Goal: Task Accomplishment & Management: Use online tool/utility

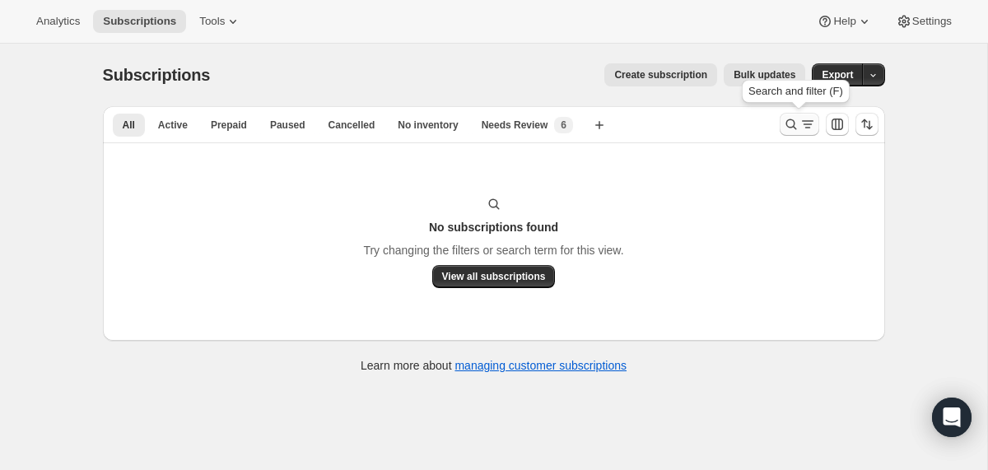
click at [786, 126] on icon "Search and filter results" at bounding box center [791, 124] width 16 height 16
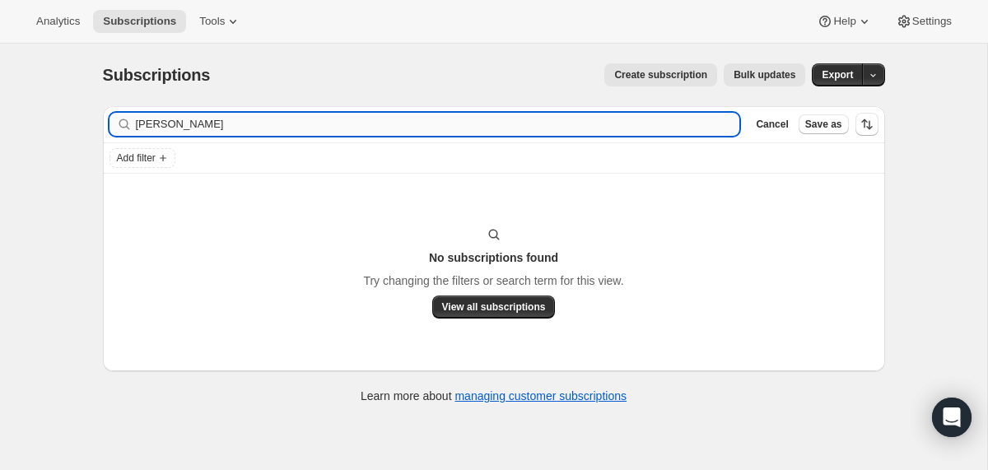
click at [642, 125] on input "[PERSON_NAME]" at bounding box center [438, 124] width 604 height 23
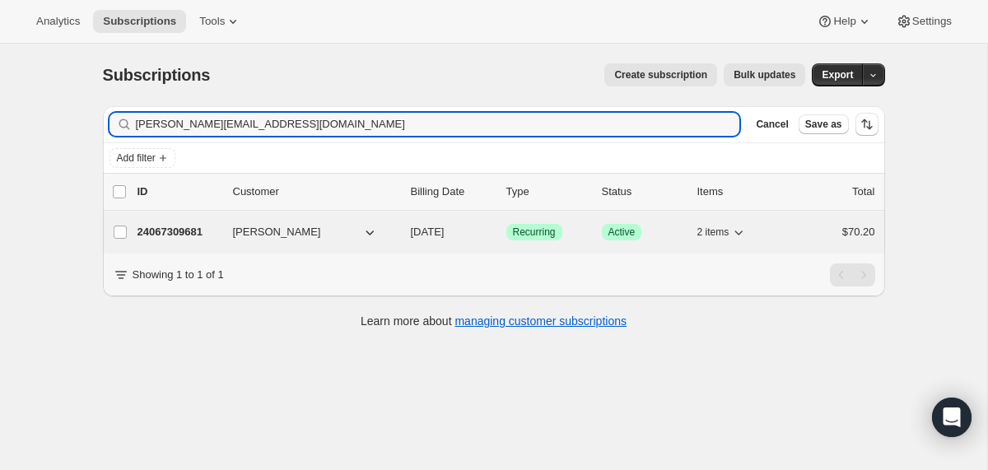
type input "[PERSON_NAME][EMAIL_ADDRESS][DOMAIN_NAME]"
click at [414, 236] on span "[DATE]" at bounding box center [428, 232] width 34 height 12
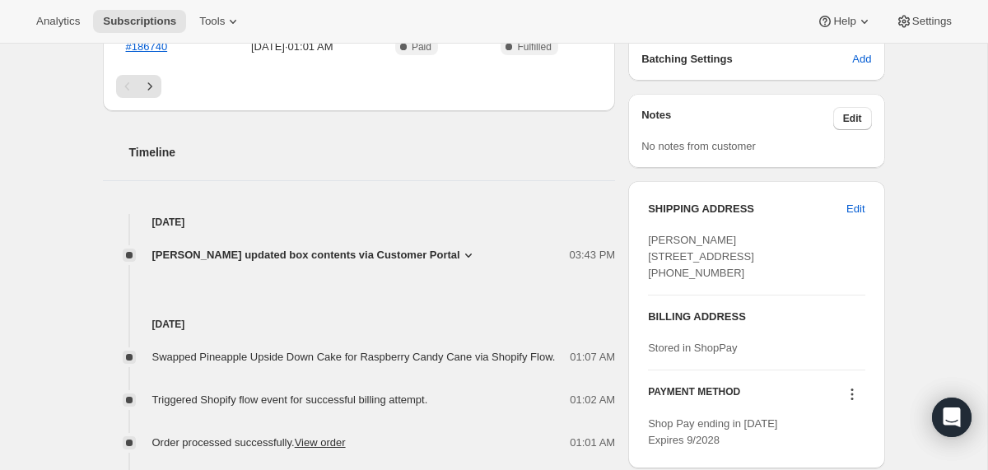
scroll to position [542, 0]
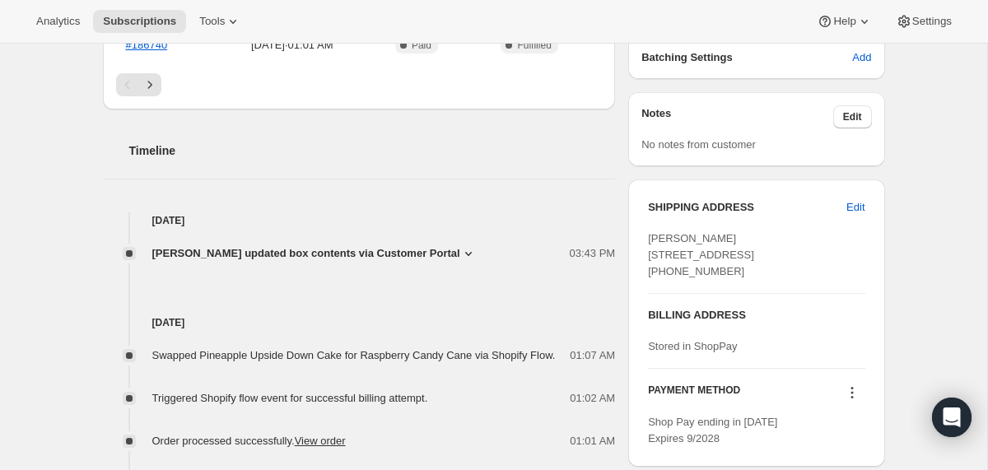
click at [477, 252] on icon at bounding box center [468, 253] width 16 height 16
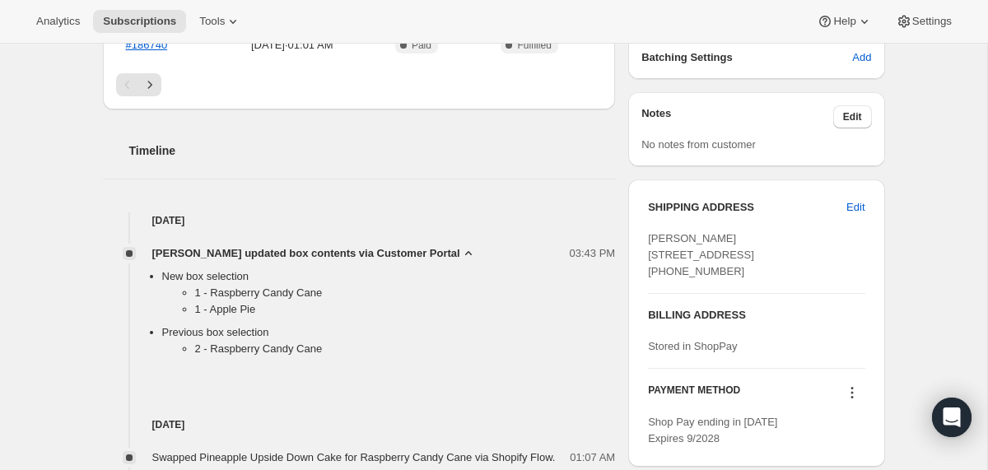
click at [472, 252] on icon at bounding box center [468, 253] width 7 height 4
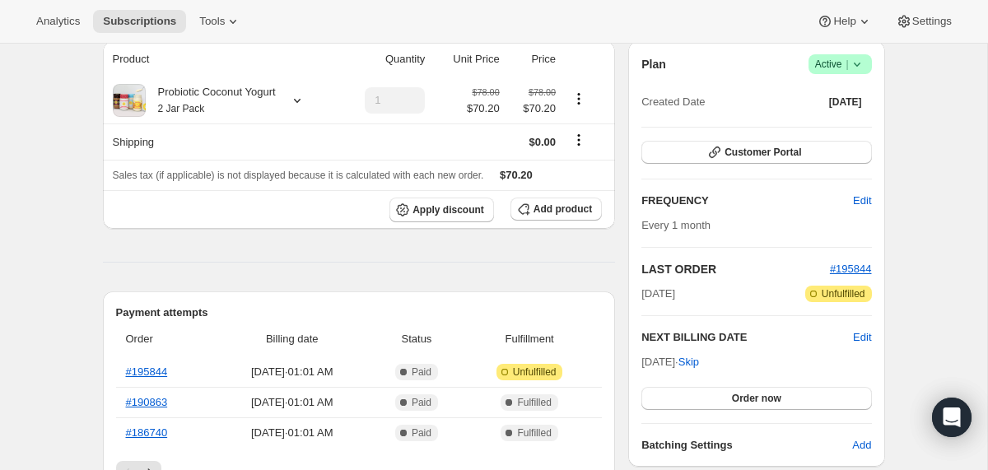
scroll to position [0, 0]
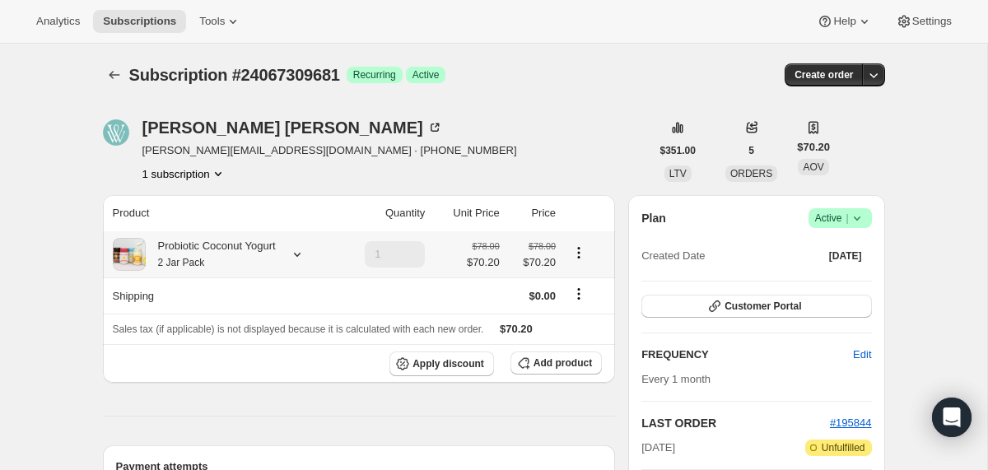
click at [276, 254] on div "Probiotic Coconut Yogurt 2 Jar Pack" at bounding box center [211, 254] width 130 height 33
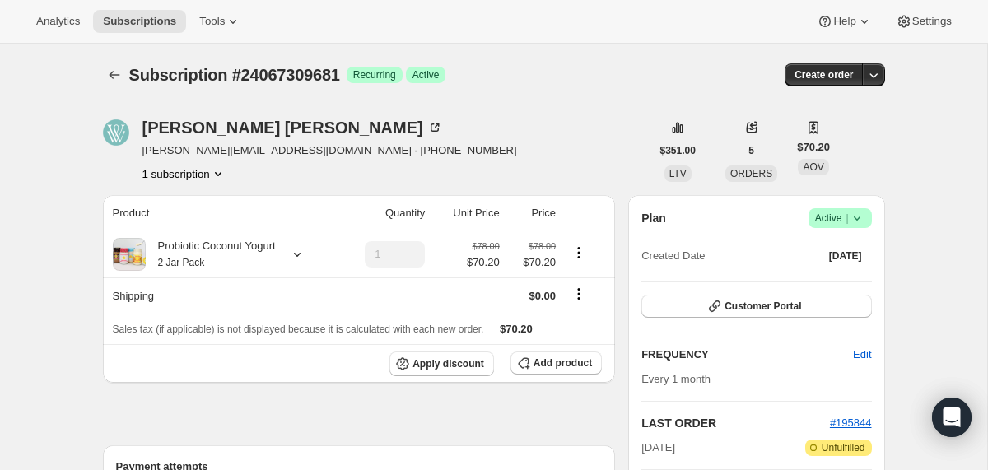
click at [121, 86] on div "Subscription #24067309681. This page is ready Subscription #24067309681 Success…" at bounding box center [494, 75] width 782 height 63
click at [115, 73] on icon "Subscriptions" at bounding box center [114, 75] width 16 height 16
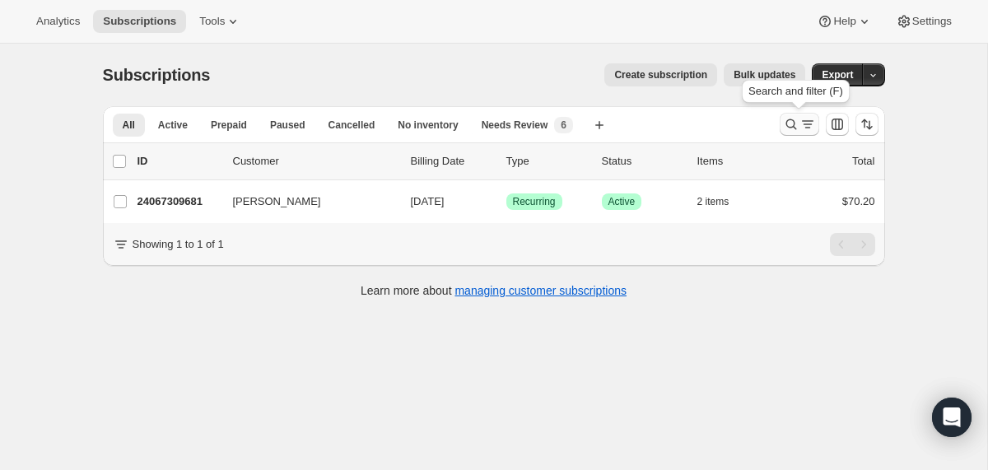
click at [788, 125] on icon "Search and filter results" at bounding box center [791, 124] width 16 height 16
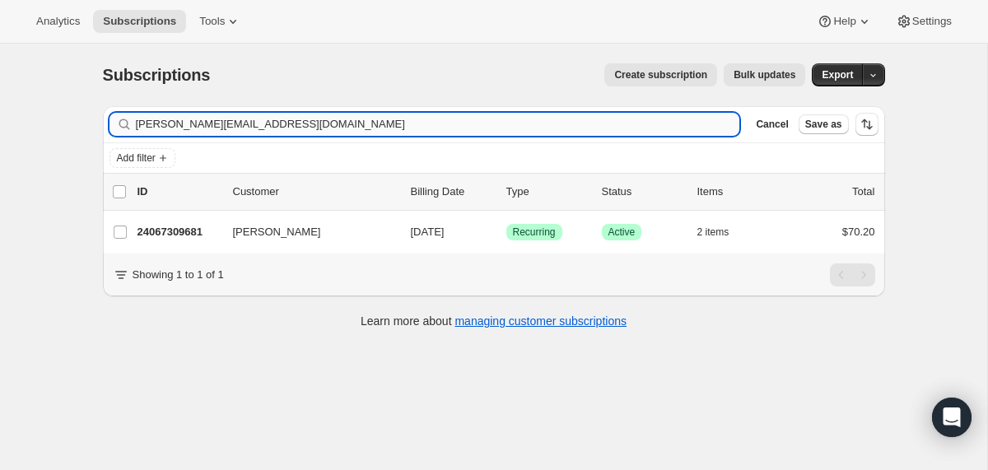
click at [548, 124] on input "[PERSON_NAME][EMAIL_ADDRESS][DOMAIN_NAME]" at bounding box center [438, 124] width 604 height 23
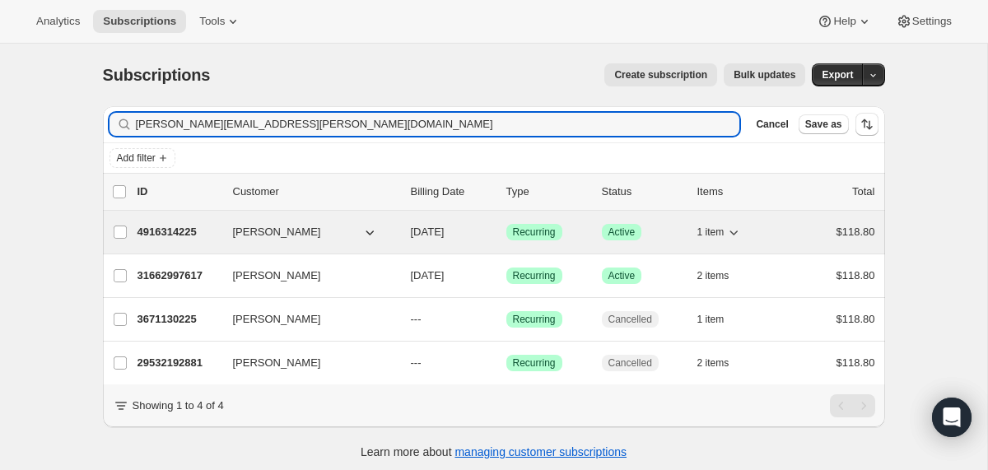
type input "[PERSON_NAME][EMAIL_ADDRESS][PERSON_NAME][DOMAIN_NAME]"
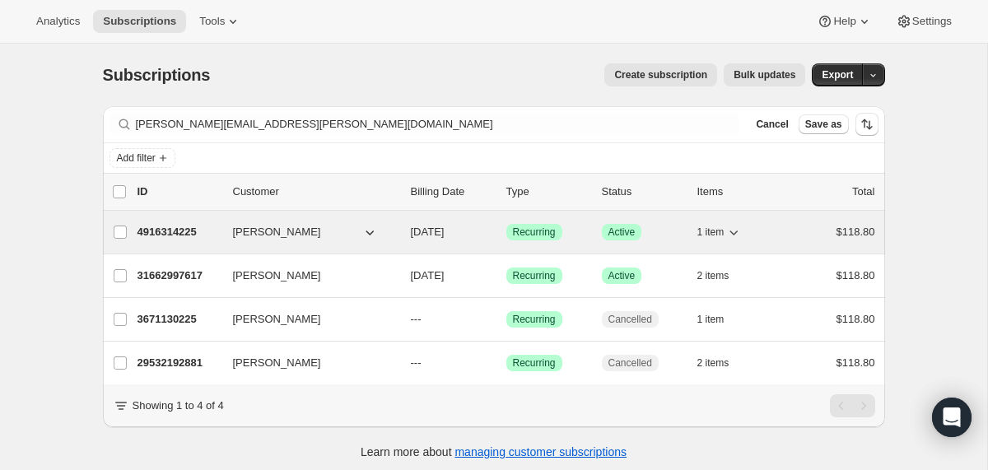
click at [402, 234] on div "4916314225 [PERSON_NAME] [DATE] Success Recurring Success Active 1 item $118.80" at bounding box center [507, 232] width 738 height 23
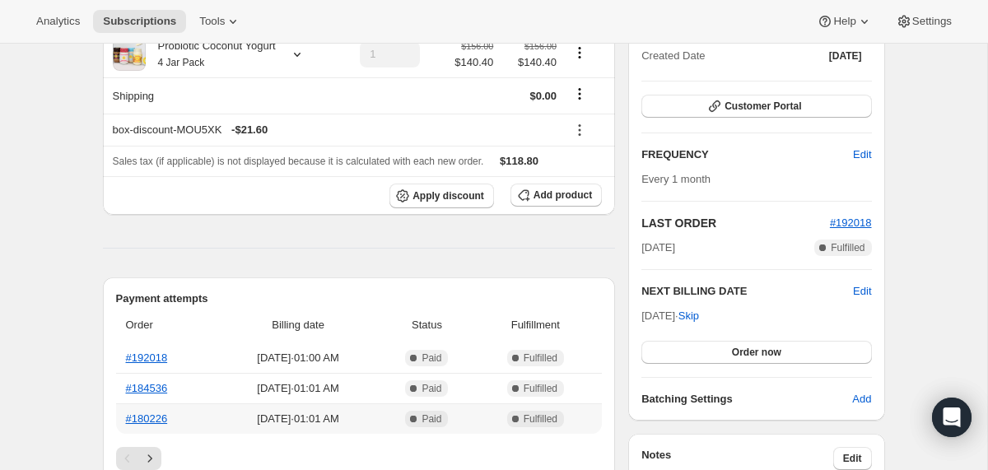
scroll to position [184, 0]
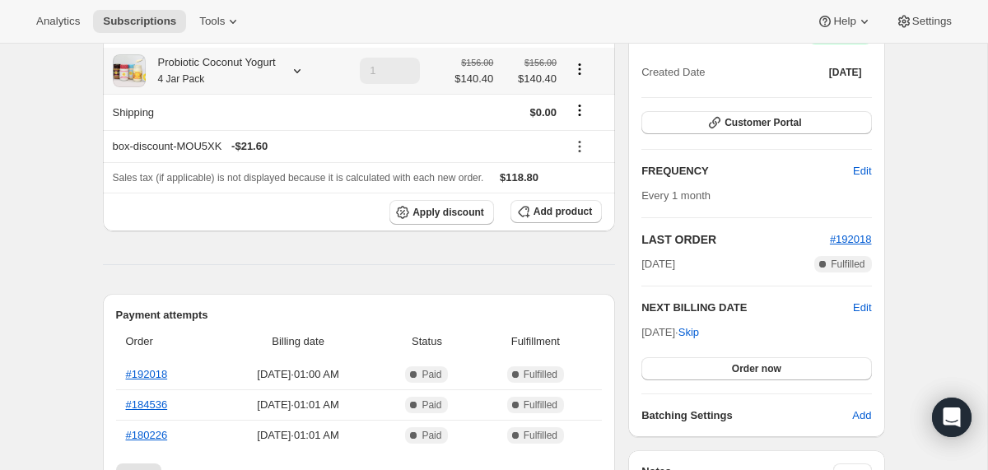
click at [253, 77] on div "Probiotic Coconut Yogurt 4 Jar Pack" at bounding box center [211, 70] width 130 height 33
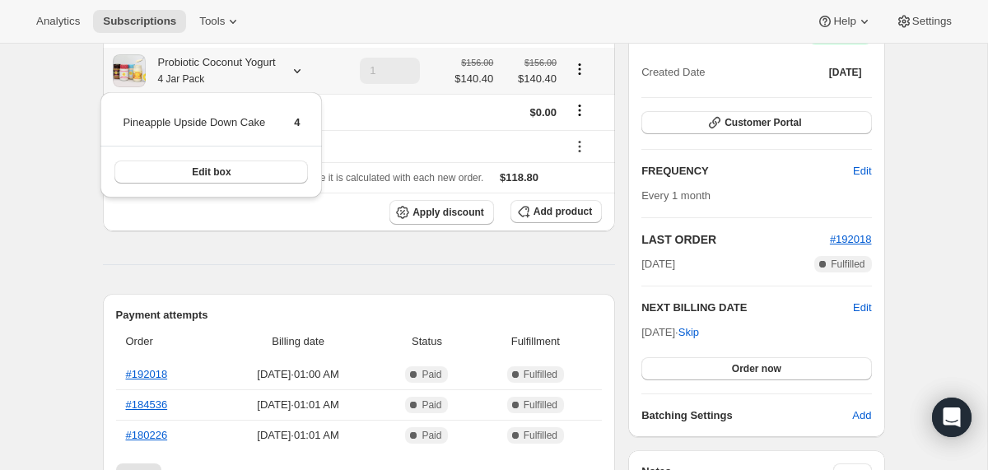
click at [253, 77] on div "Probiotic Coconut Yogurt 4 Jar Pack" at bounding box center [211, 70] width 130 height 33
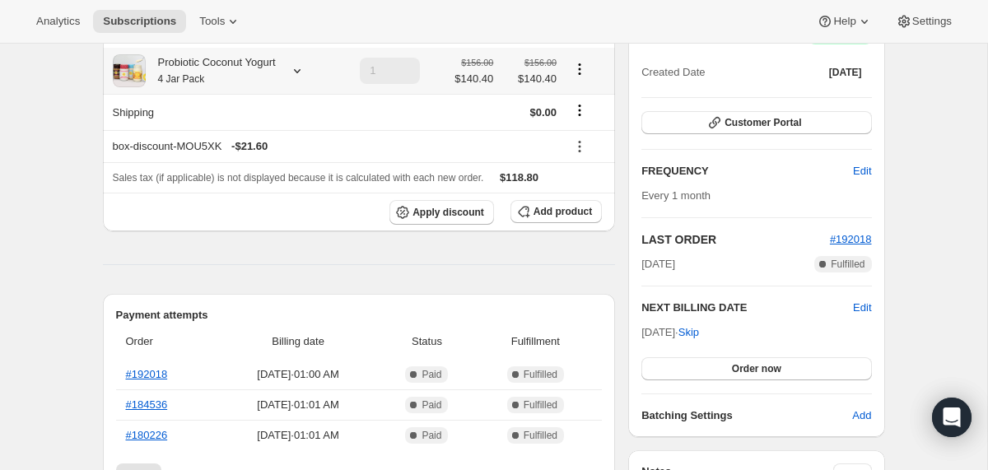
scroll to position [0, 0]
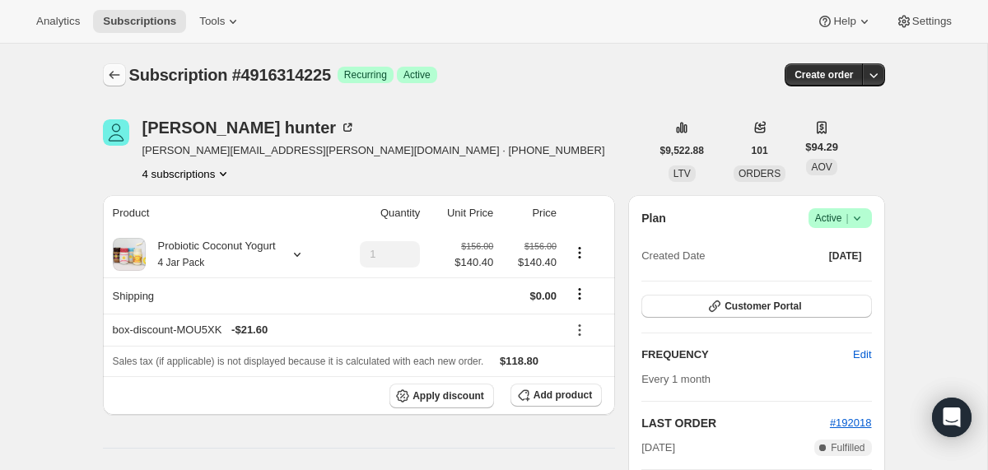
click at [111, 73] on icon "Subscriptions" at bounding box center [114, 75] width 16 height 16
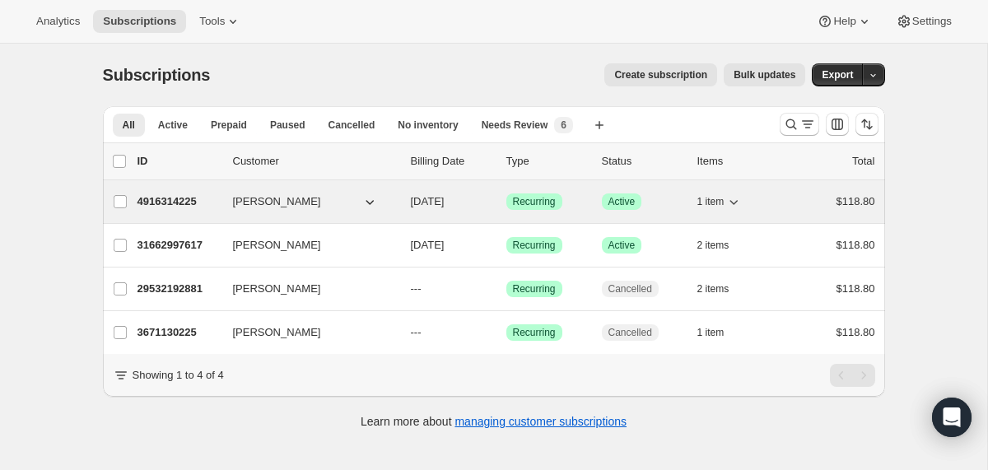
click at [408, 203] on div "4916314225 [PERSON_NAME] [DATE] Success Recurring Success Active 1 item $118.80" at bounding box center [507, 201] width 738 height 23
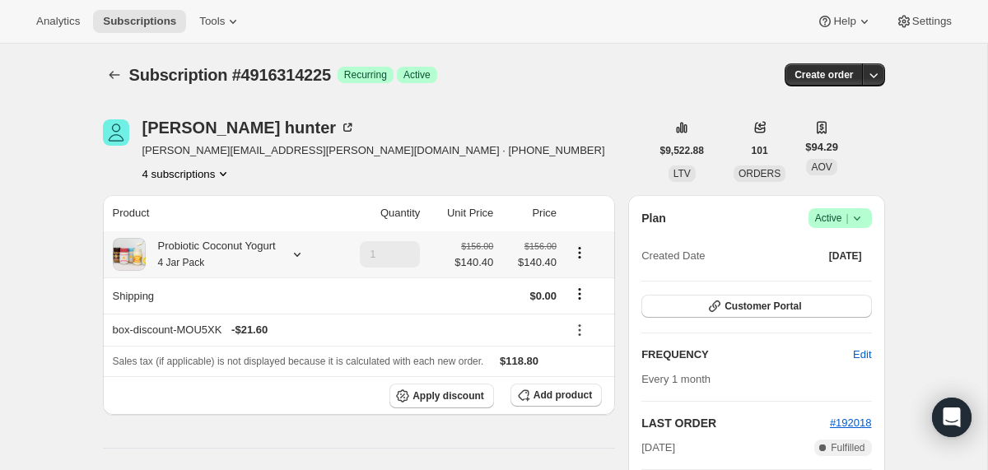
click at [250, 243] on div "Probiotic Coconut Yogurt 4 Jar Pack" at bounding box center [211, 254] width 130 height 33
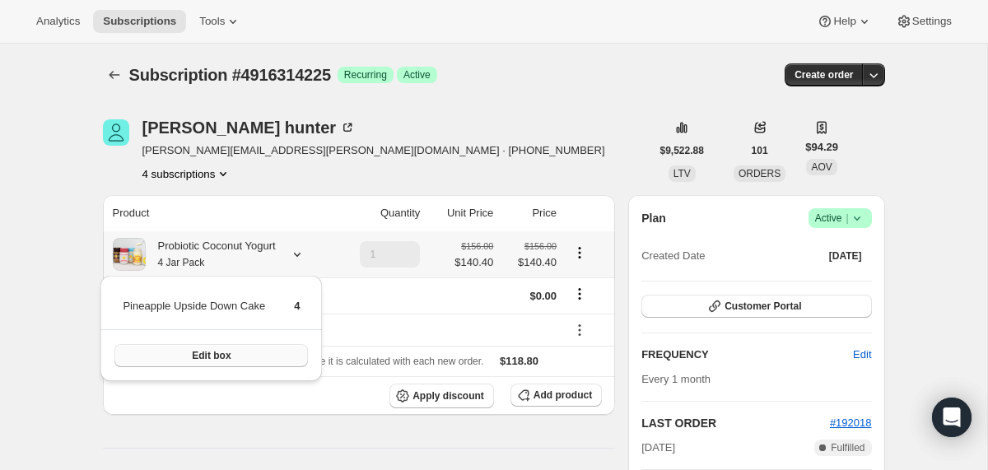
click at [242, 346] on button "Edit box" at bounding box center [211, 355] width 194 height 23
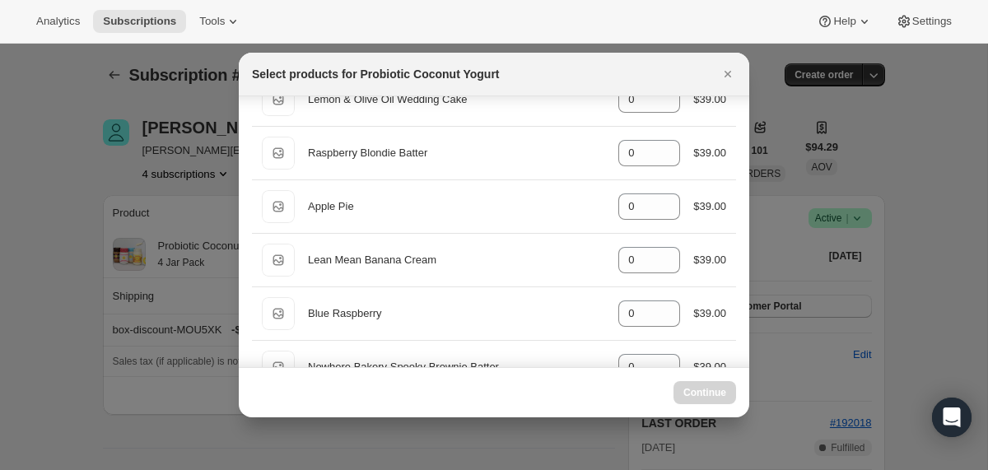
scroll to position [421, 0]
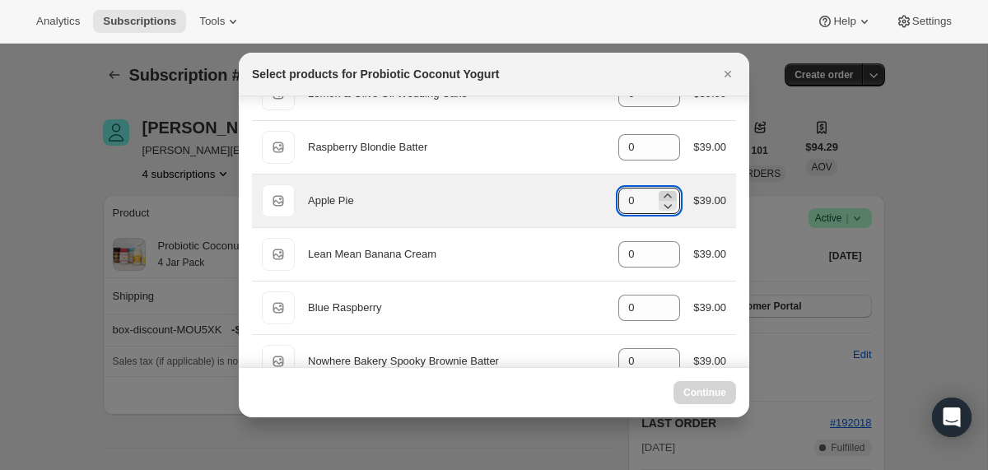
click at [667, 192] on icon ":rgi:" at bounding box center [668, 196] width 16 height 16
type input "0"
select select "gid://shopify/ProductVariant/40210939641969"
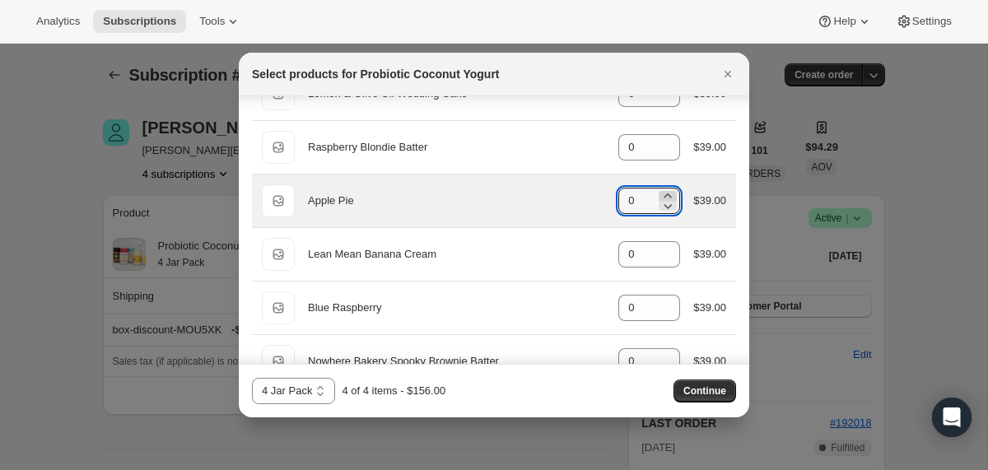
click at [662, 193] on icon ":rgi:" at bounding box center [668, 196] width 16 height 16
type input "3"
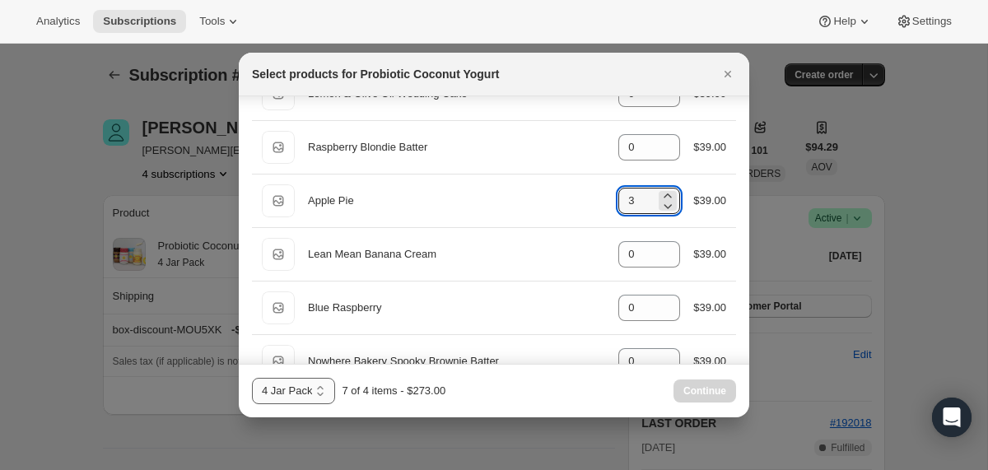
click at [316, 386] on select "2 Jar Pack 3 Jar Pack 4 Jar Pack" at bounding box center [293, 391] width 83 height 26
click at [252, 378] on select "2 Jar Pack 3 Jar Pack 4 Jar Pack" at bounding box center [293, 391] width 83 height 26
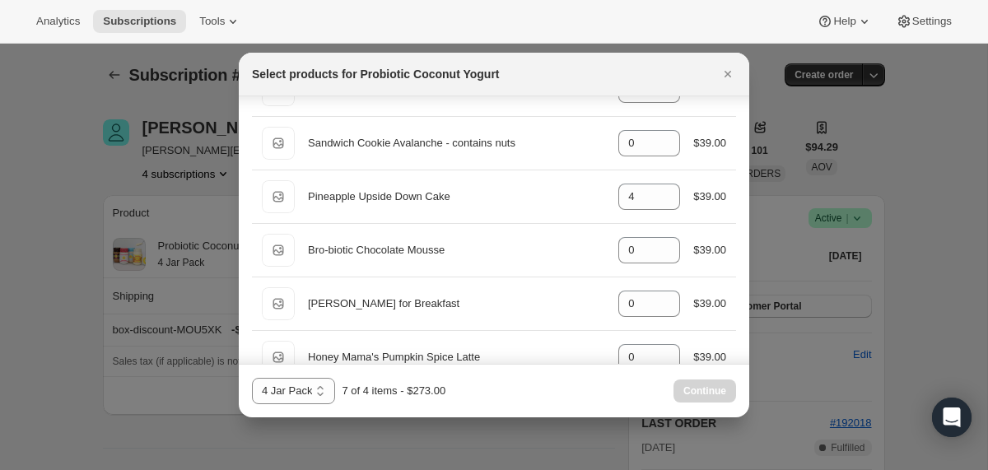
scroll to position [975, 0]
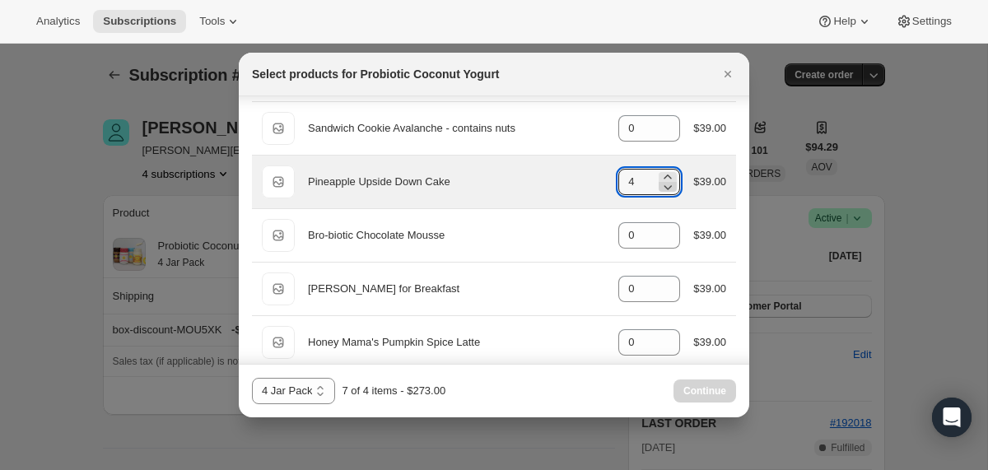
click at [663, 193] on icon ":rgi:" at bounding box center [668, 187] width 16 height 16
click at [663, 192] on icon ":rgi:" at bounding box center [668, 187] width 16 height 16
type input "1"
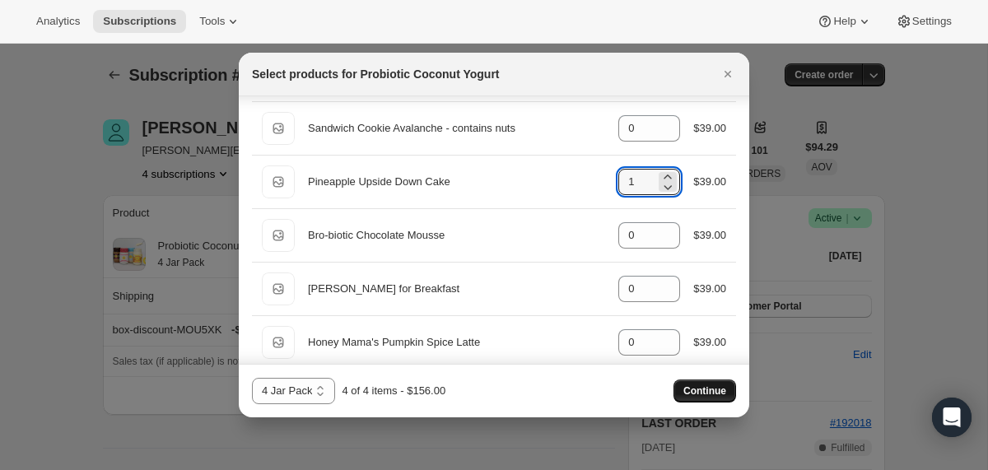
click at [688, 388] on span "Continue" at bounding box center [704, 391] width 43 height 13
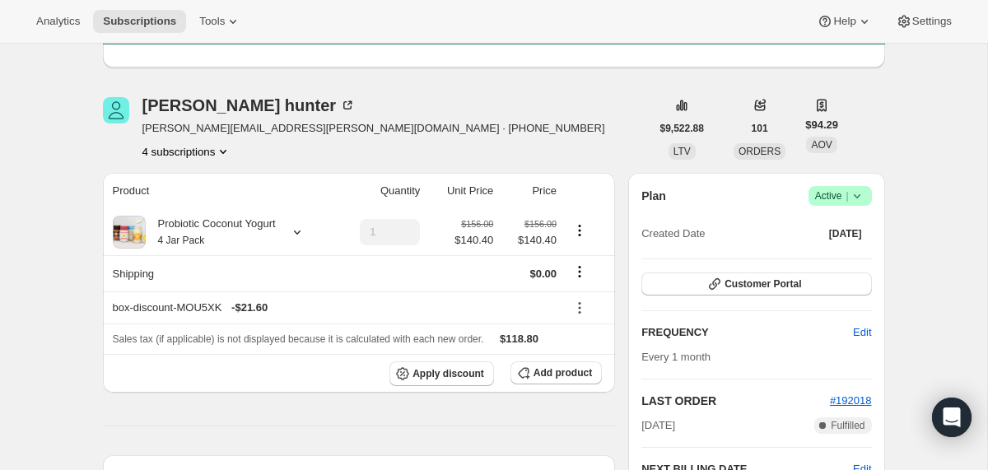
scroll to position [203, 0]
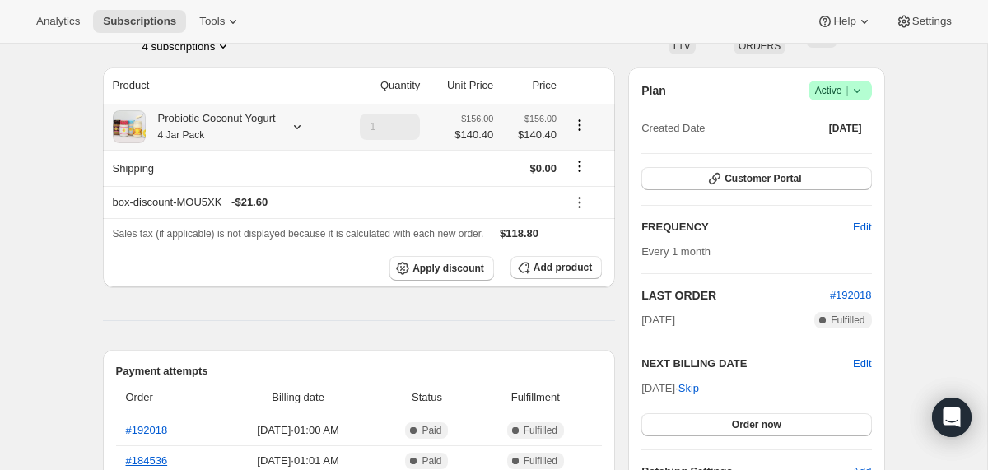
click at [221, 117] on div "Probiotic Coconut Yogurt 4 Jar Pack" at bounding box center [211, 126] width 130 height 33
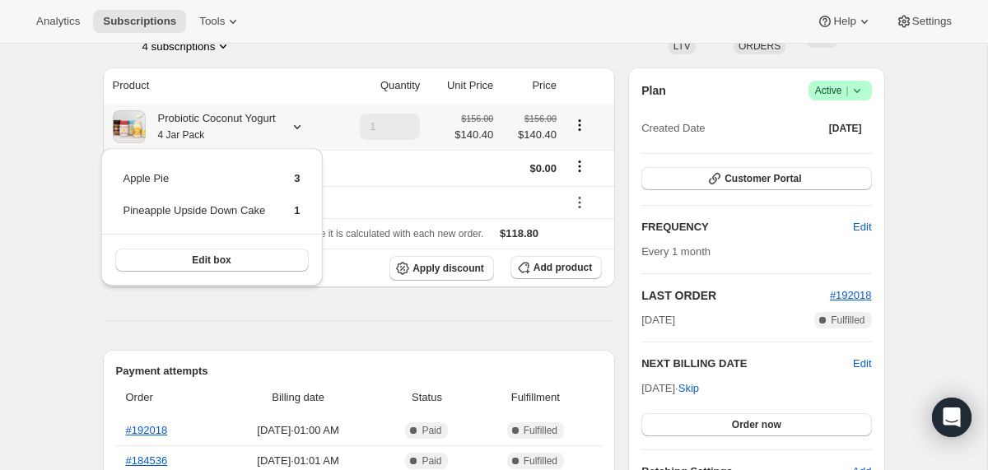
click at [221, 117] on div "Probiotic Coconut Yogurt 4 Jar Pack" at bounding box center [211, 126] width 130 height 33
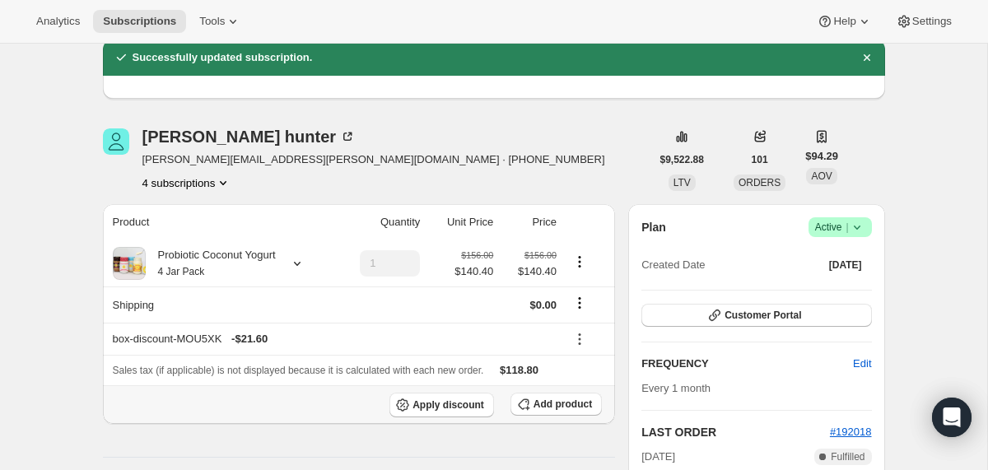
scroll to position [0, 0]
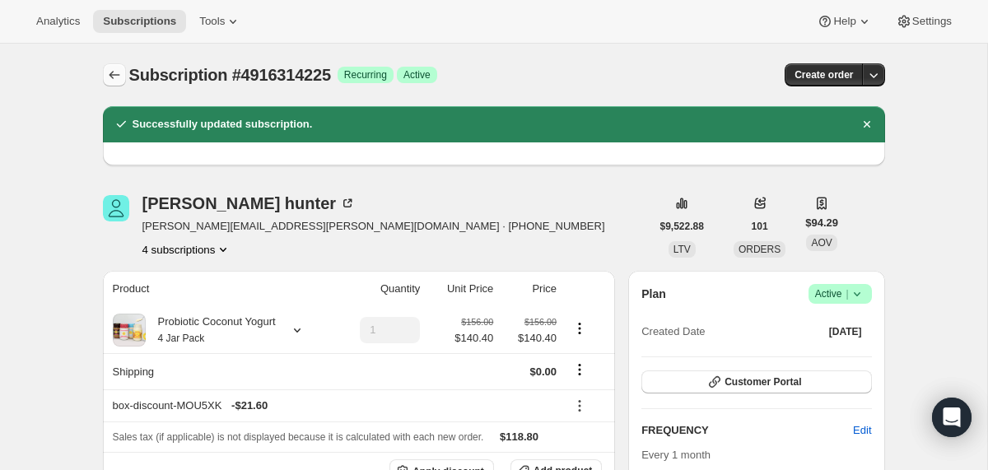
click at [114, 74] on icon "Subscriptions" at bounding box center [114, 75] width 16 height 16
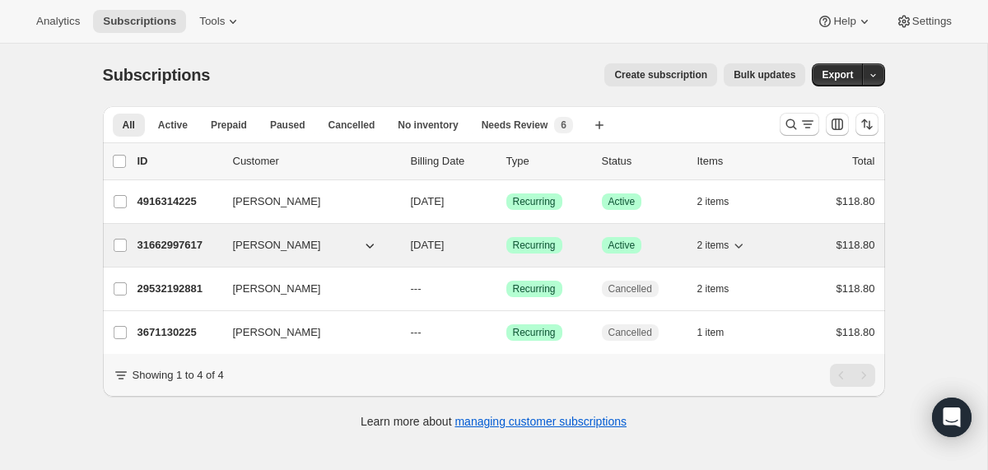
click at [400, 249] on div "31662997617 [PERSON_NAME] [DATE] Success Recurring Success Active 2 items $118.…" at bounding box center [507, 245] width 738 height 23
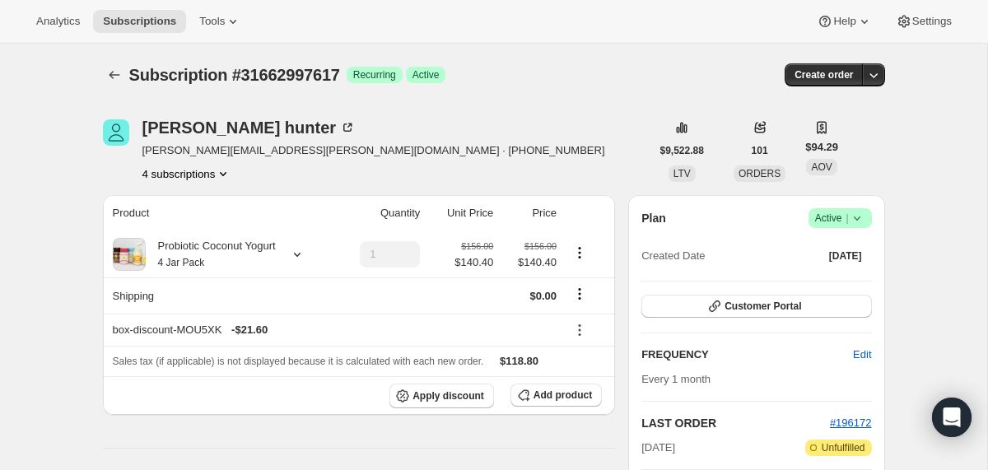
click at [856, 219] on icon at bounding box center [856, 219] width 7 height 4
click at [855, 284] on span "Cancel subscription" at bounding box center [833, 279] width 93 height 12
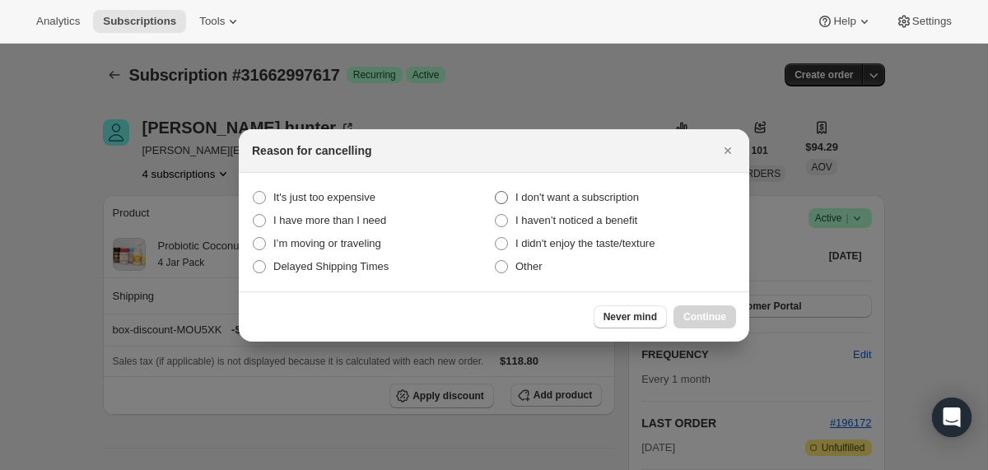
click at [652, 198] on label "I don't want a subscription" at bounding box center [615, 197] width 242 height 23
click at [496, 192] on subscription "I don't want a subscription" at bounding box center [495, 191] width 1 height 1
radio subscription "true"
click at [695, 318] on span "Continue" at bounding box center [704, 316] width 43 height 13
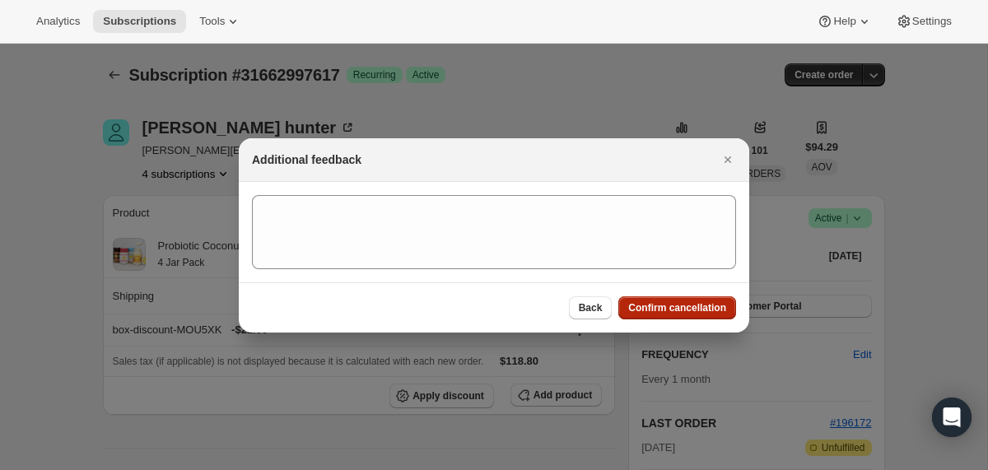
click at [688, 305] on span "Confirm cancellation" at bounding box center [677, 307] width 98 height 13
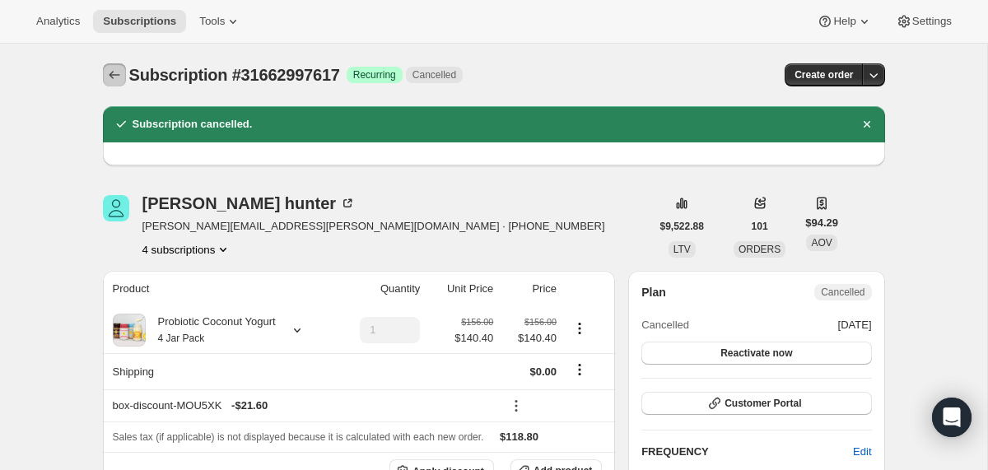
click at [111, 75] on icon "Subscriptions" at bounding box center [114, 75] width 16 height 16
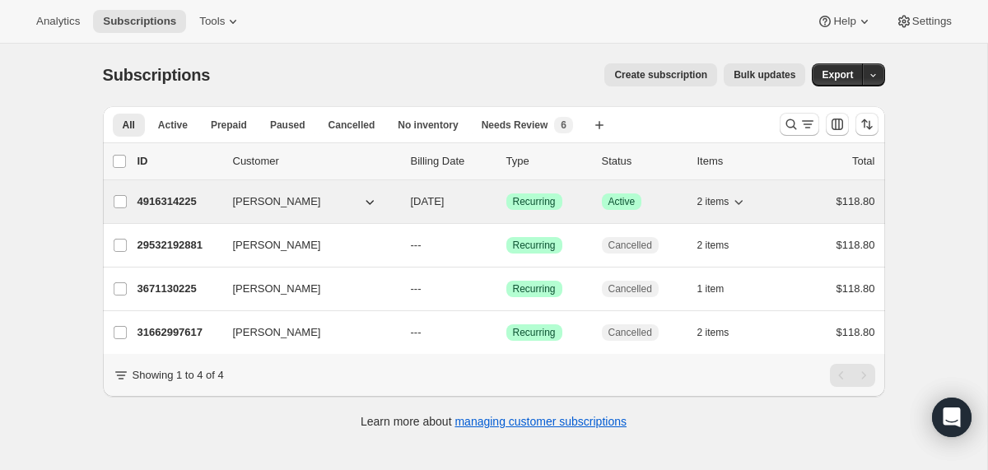
click at [404, 209] on div "4916314225 [PERSON_NAME] [DATE] Success Recurring Success Active 2 items $118.80" at bounding box center [507, 201] width 738 height 23
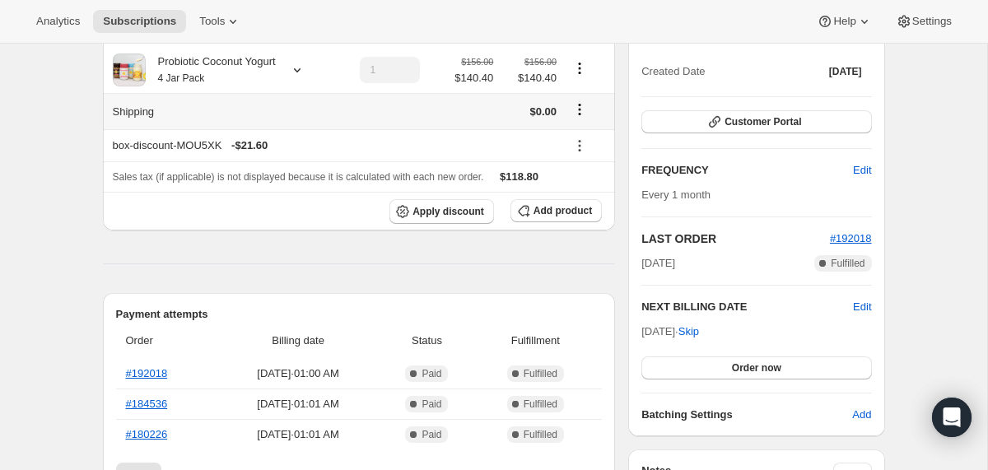
scroll to position [188, 0]
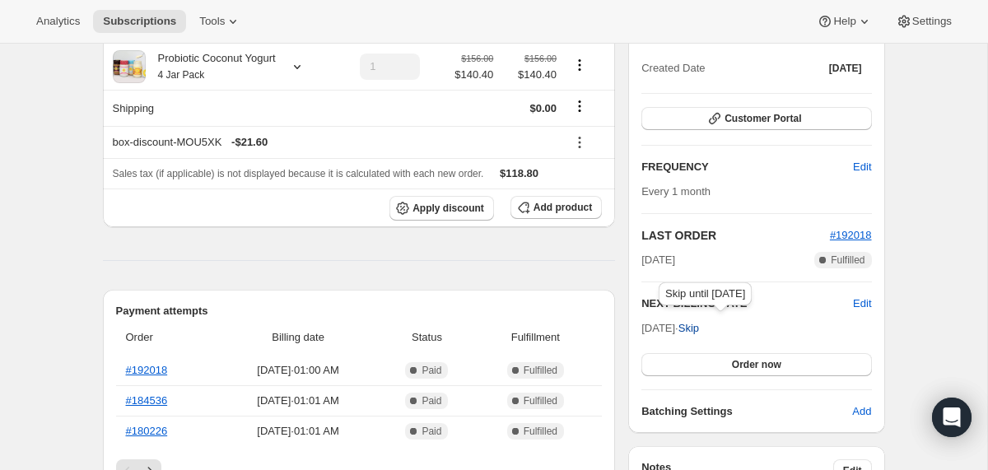
click at [699, 328] on span "Skip" at bounding box center [689, 328] width 21 height 16
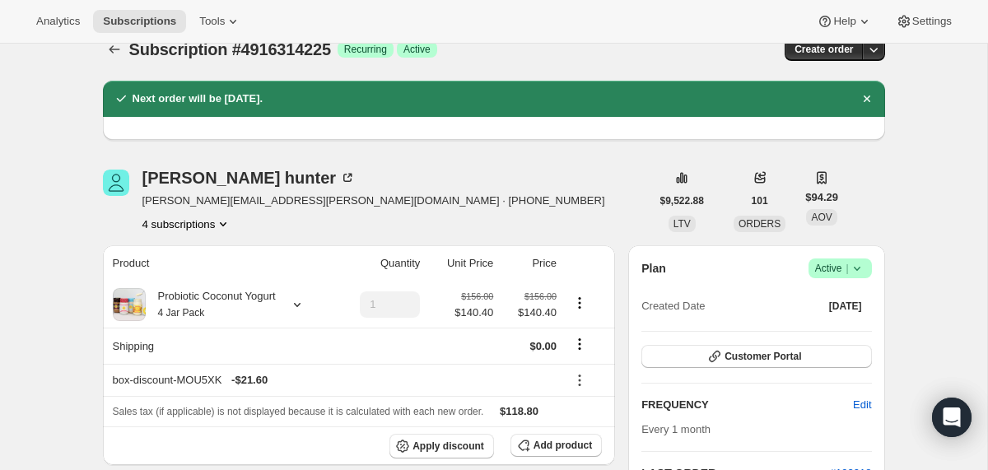
scroll to position [25, 0]
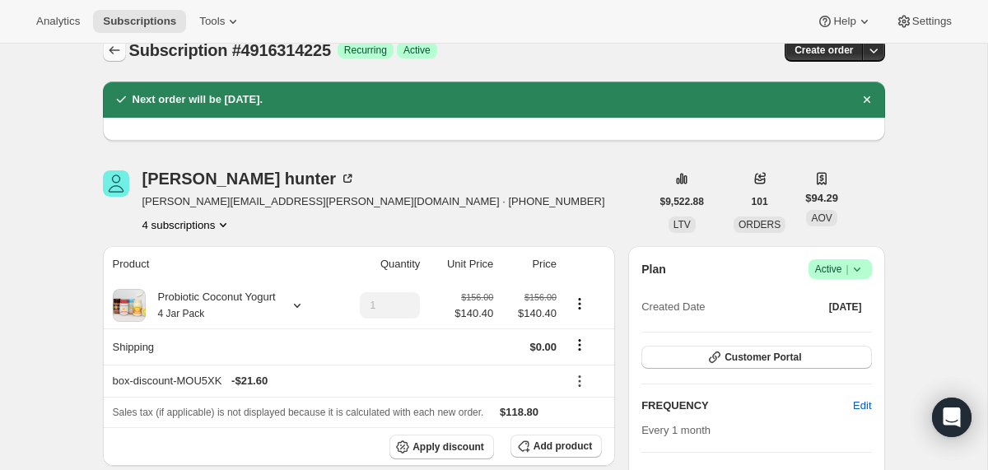
click at [110, 57] on icon "Subscriptions" at bounding box center [114, 50] width 16 height 16
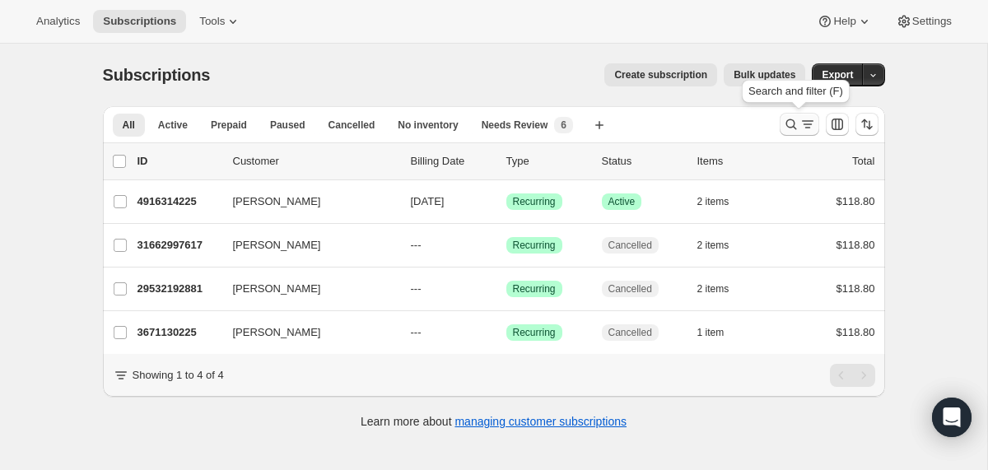
click at [786, 124] on icon "Search and filter results" at bounding box center [791, 124] width 11 height 11
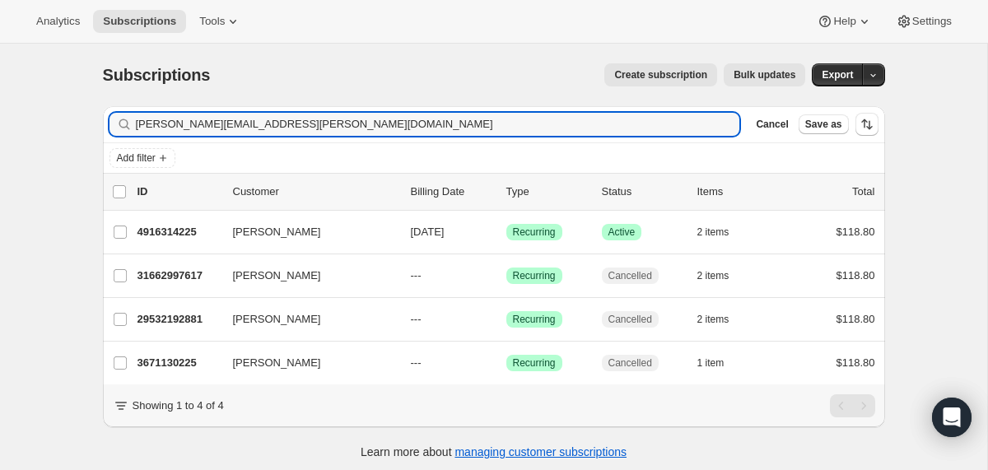
click at [601, 110] on div "Filter subscribers [PERSON_NAME][EMAIL_ADDRESS][PERSON_NAME][DOMAIN_NAME] Clear…" at bounding box center [494, 124] width 782 height 36
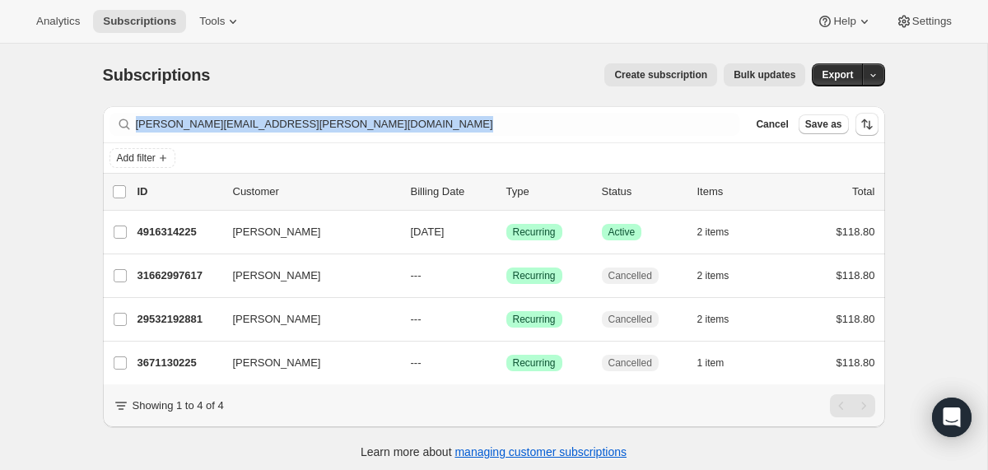
click at [601, 110] on div "Filter subscribers [PERSON_NAME][EMAIL_ADDRESS][PERSON_NAME][DOMAIN_NAME] Clear…" at bounding box center [494, 124] width 782 height 36
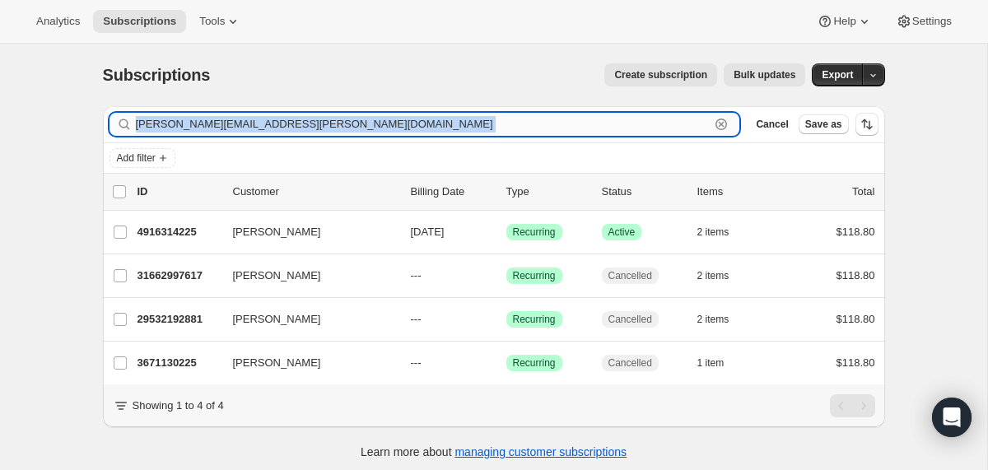
click at [601, 119] on input "[PERSON_NAME][EMAIL_ADDRESS][PERSON_NAME][DOMAIN_NAME]" at bounding box center [423, 124] width 575 height 23
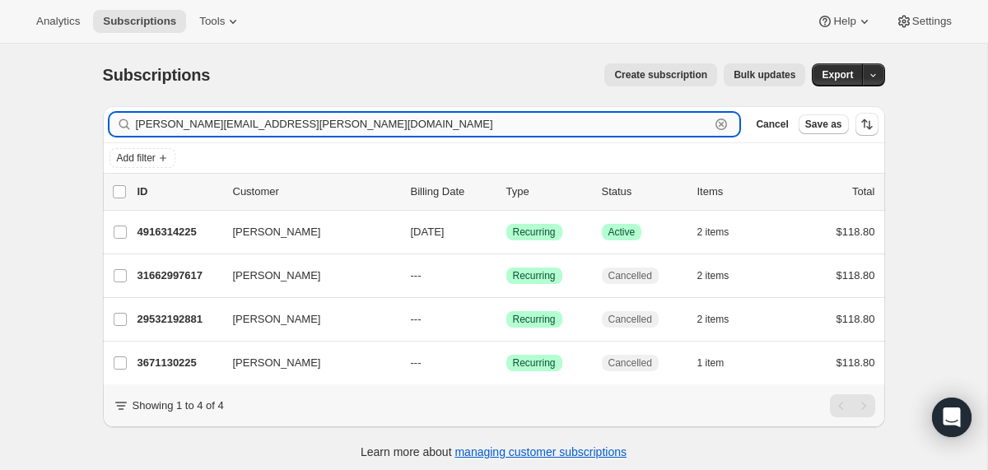
click at [601, 119] on input "[PERSON_NAME][EMAIL_ADDRESS][PERSON_NAME][DOMAIN_NAME]" at bounding box center [423, 124] width 575 height 23
paste input "[EMAIL_ADDRESS][DOMAIN_NAME]"
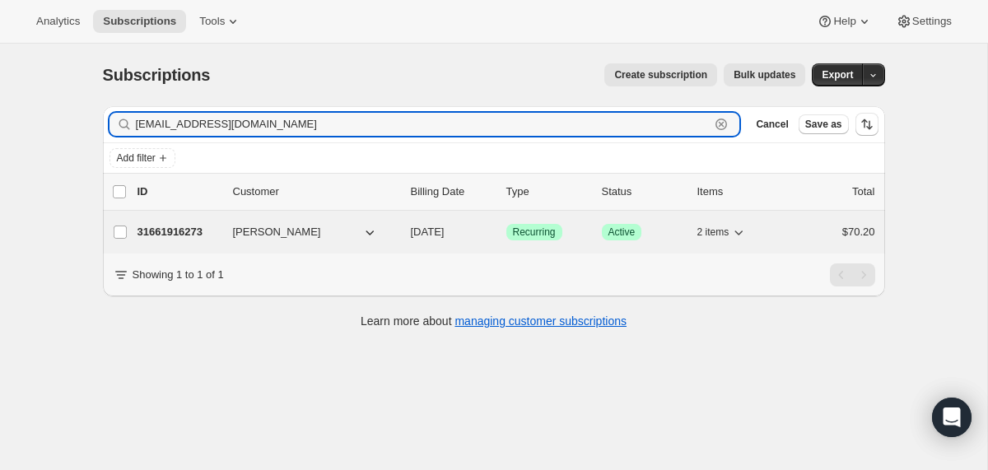
type input "[EMAIL_ADDRESS][DOMAIN_NAME]"
click at [409, 231] on div "31661916273 [PERSON_NAME] [DATE] Success Recurring Success Active 2 items $70.20" at bounding box center [507, 232] width 738 height 23
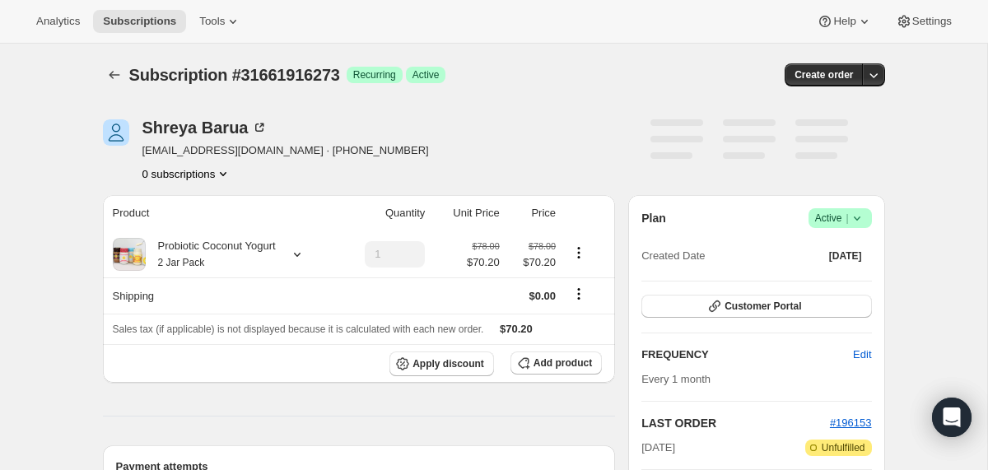
click at [853, 222] on icon at bounding box center [857, 218] width 16 height 16
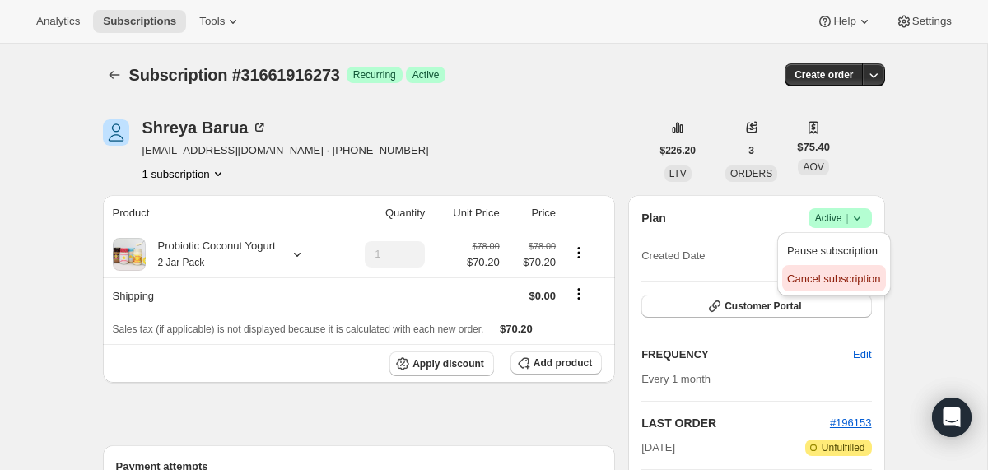
click at [837, 281] on span "Cancel subscription" at bounding box center [833, 279] width 93 height 12
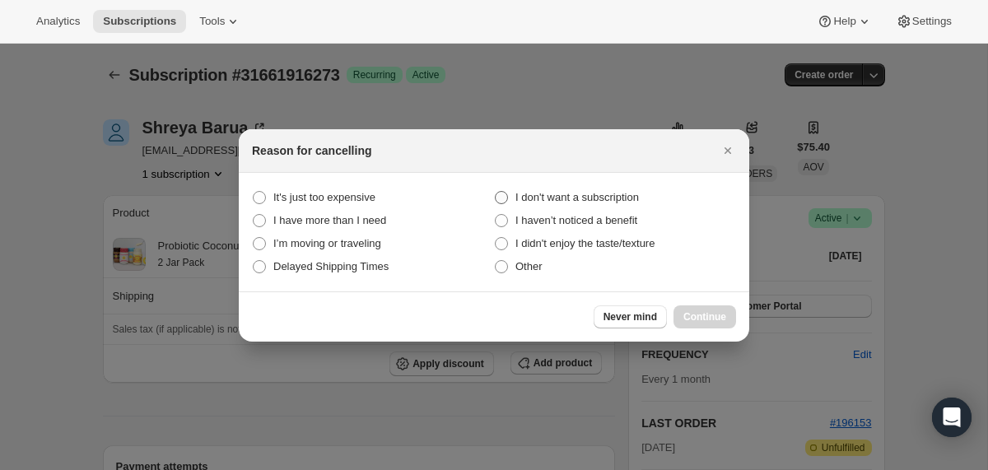
click at [629, 197] on span "I don't want a subscription" at bounding box center [577, 197] width 124 height 12
click at [496, 192] on subscription "I don't want a subscription" at bounding box center [495, 191] width 1 height 1
radio subscription "true"
click at [716, 317] on span "Continue" at bounding box center [704, 316] width 43 height 13
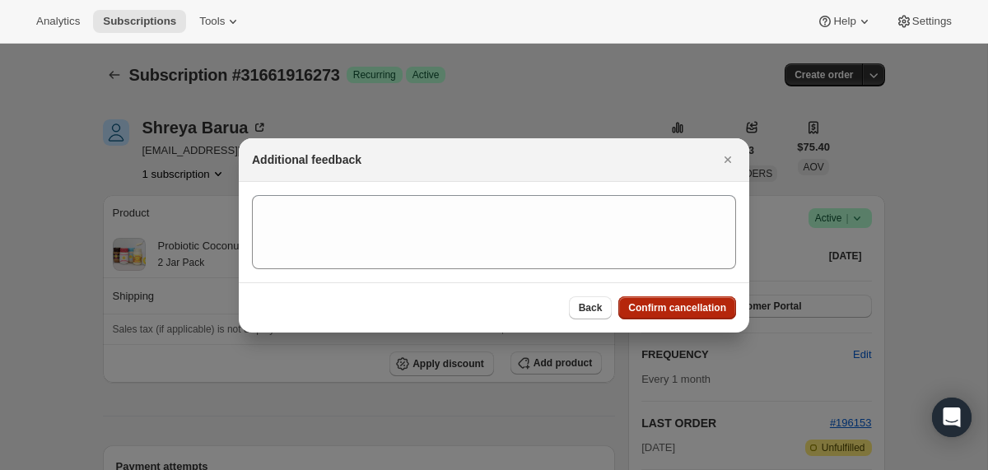
click at [716, 317] on button "Confirm cancellation" at bounding box center [677, 307] width 118 height 23
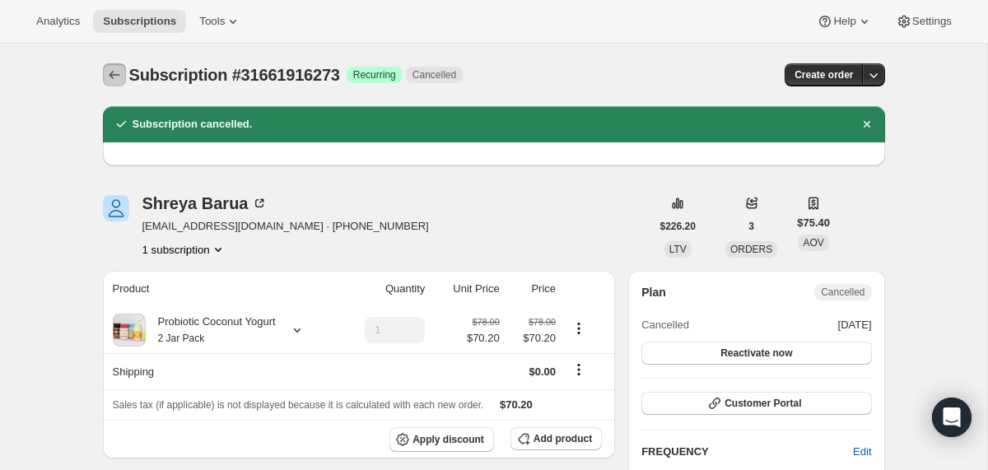
click at [110, 84] on button "Subscriptions" at bounding box center [114, 74] width 23 height 23
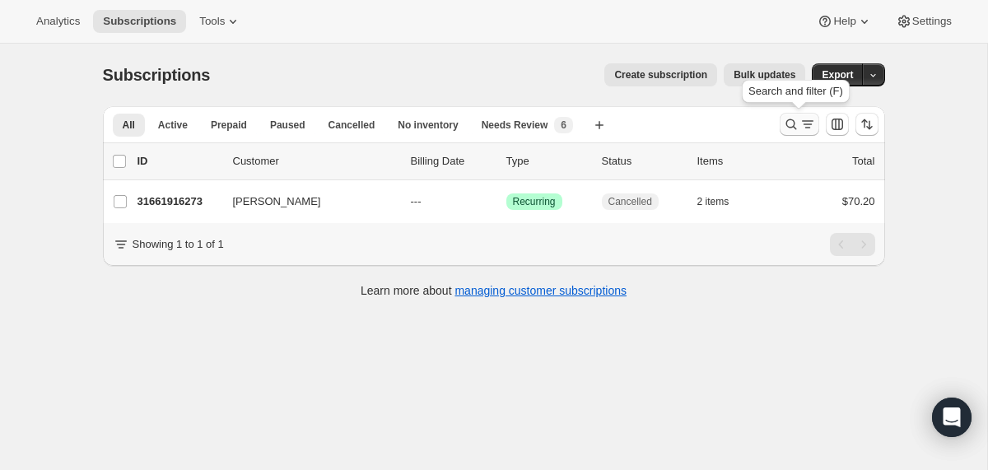
click at [787, 120] on icon "Search and filter results" at bounding box center [791, 124] width 11 height 11
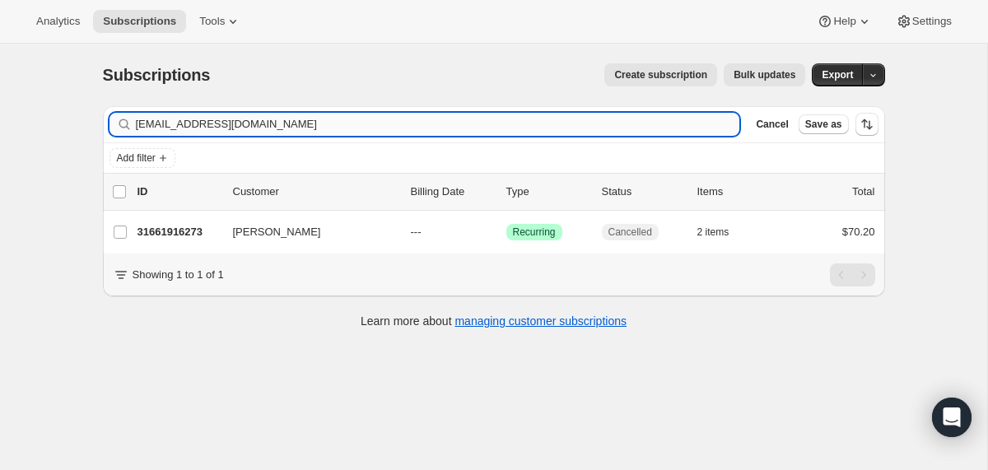
click at [544, 127] on input "[EMAIL_ADDRESS][DOMAIN_NAME]" at bounding box center [438, 124] width 604 height 23
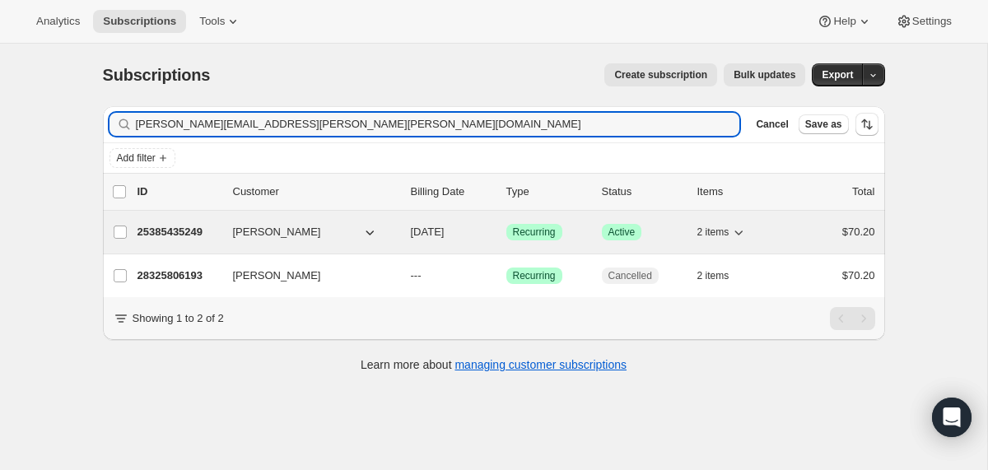
type input "[PERSON_NAME][EMAIL_ADDRESS][PERSON_NAME][PERSON_NAME][DOMAIN_NAME]"
click at [409, 232] on div "25385435249 [PERSON_NAME] [DATE] Success Recurring Success Active 2 items $70.20" at bounding box center [507, 232] width 738 height 23
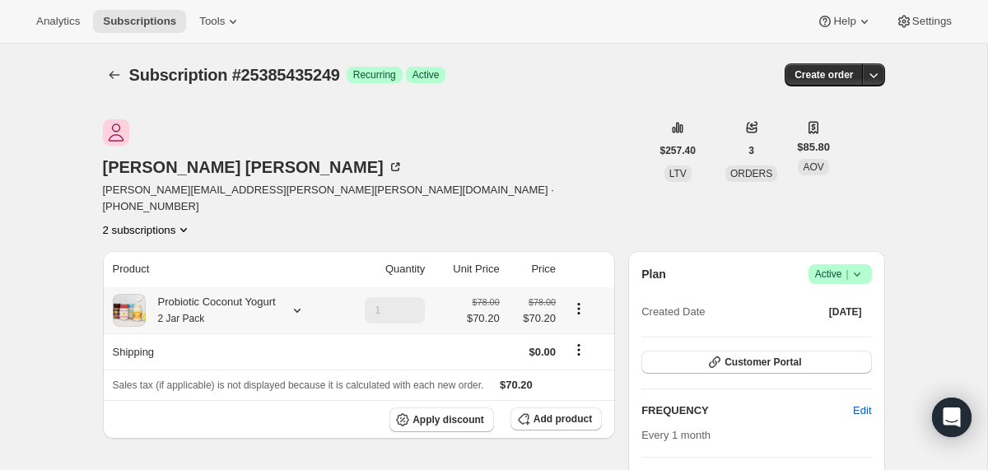
click at [301, 302] on icon at bounding box center [297, 310] width 16 height 16
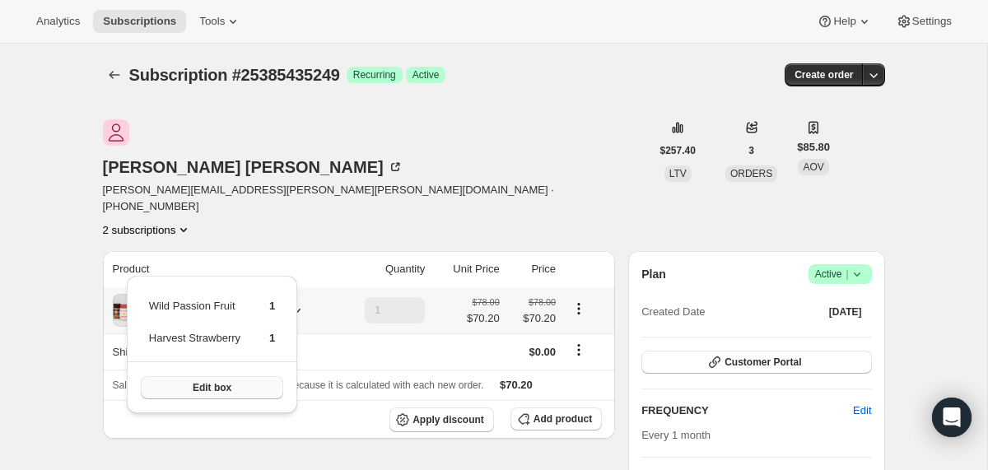
click at [268, 394] on button "Edit box" at bounding box center [212, 387] width 142 height 23
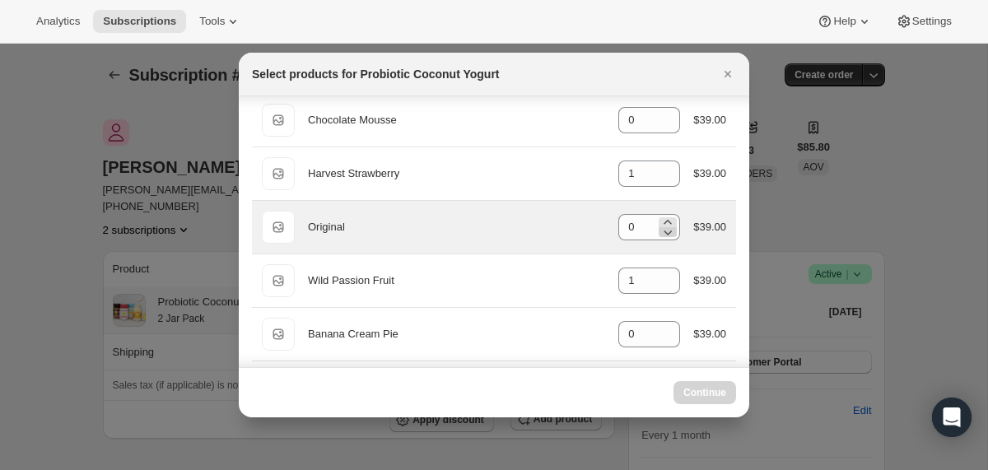
scroll to position [77, 0]
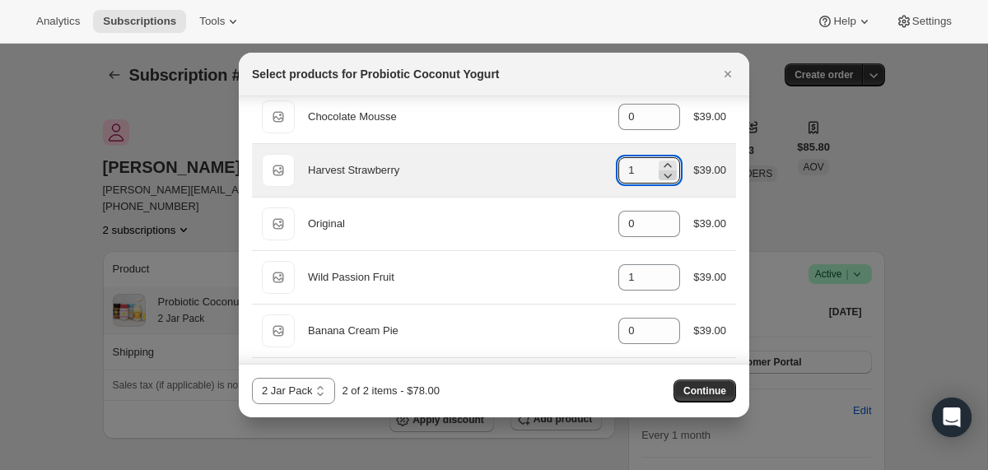
click at [666, 175] on icon ":r1le:" at bounding box center [669, 176] width 8 height 5
type input "0"
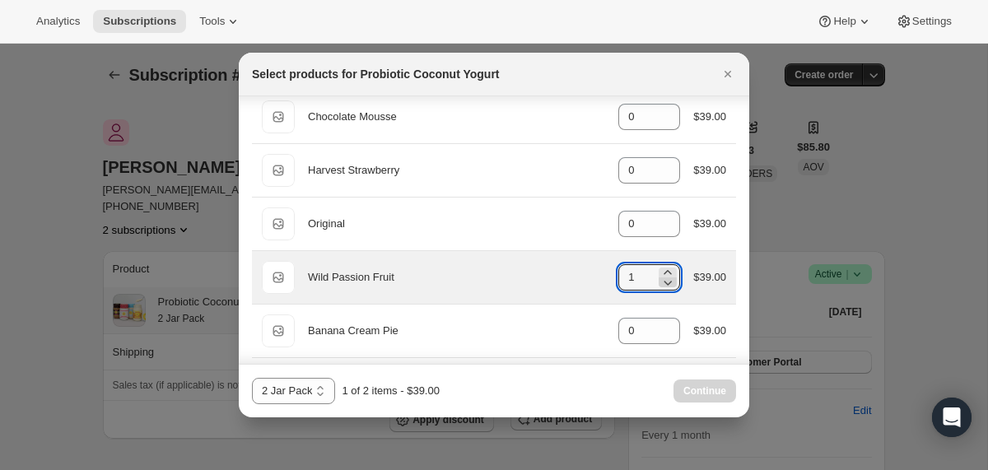
click at [666, 279] on icon ":r1le:" at bounding box center [668, 282] width 16 height 16
type input "0"
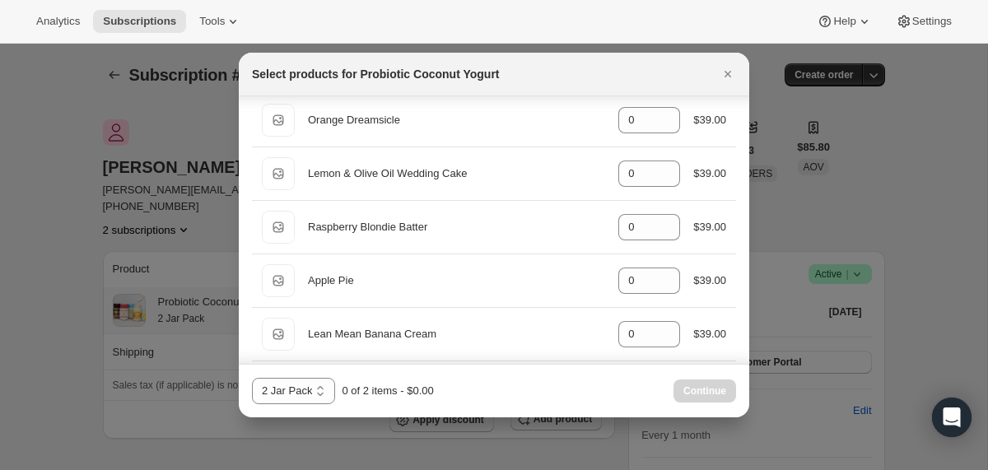
scroll to position [406, 0]
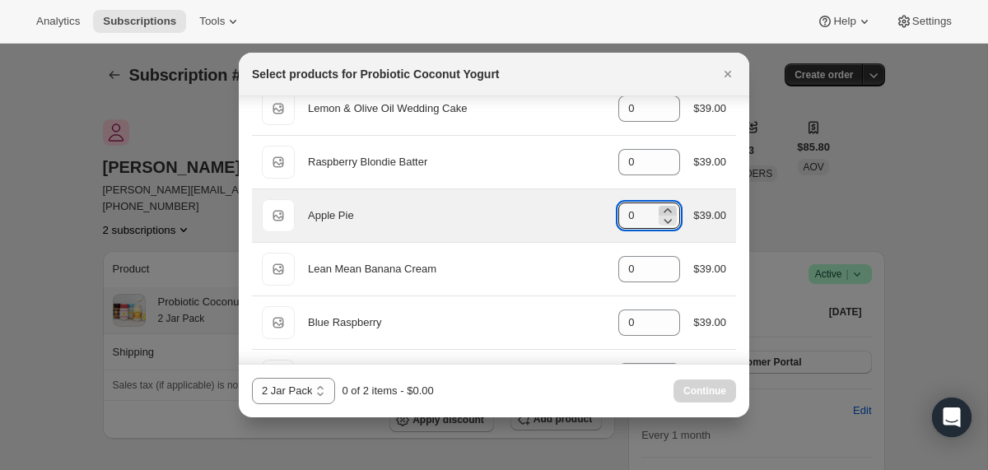
click at [663, 211] on icon ":r1le:" at bounding box center [668, 211] width 16 height 16
type input "1"
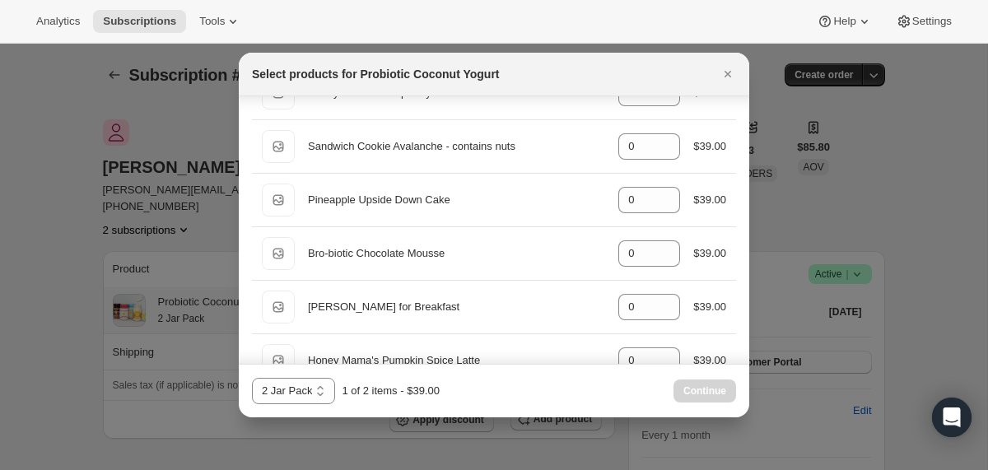
scroll to position [952, 0]
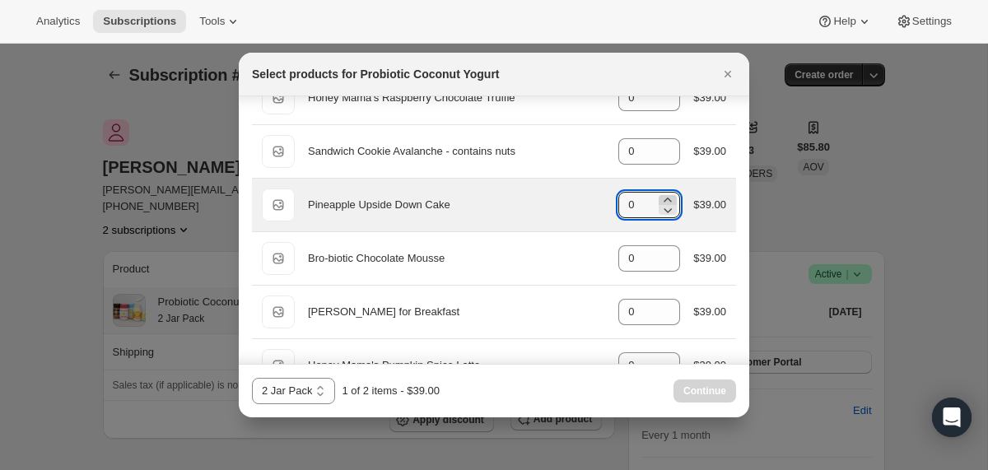
click at [661, 197] on icon ":r1le:" at bounding box center [668, 200] width 16 height 16
type input "1"
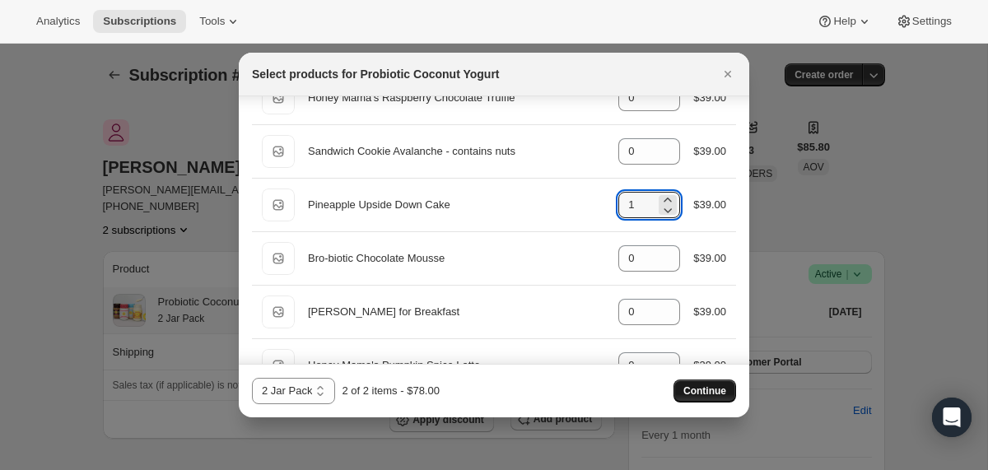
click at [688, 385] on span "Continue" at bounding box center [704, 391] width 43 height 13
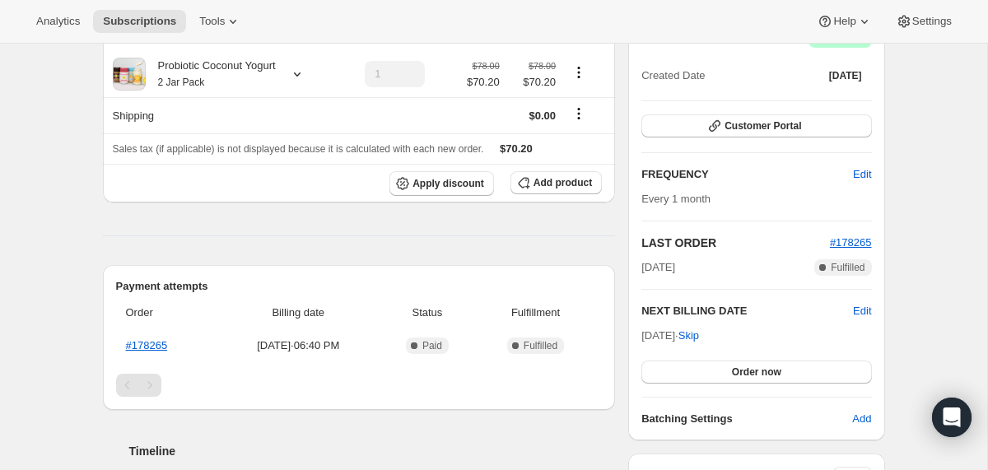
scroll to position [313, 0]
click at [859, 302] on span "Edit" at bounding box center [862, 310] width 18 height 16
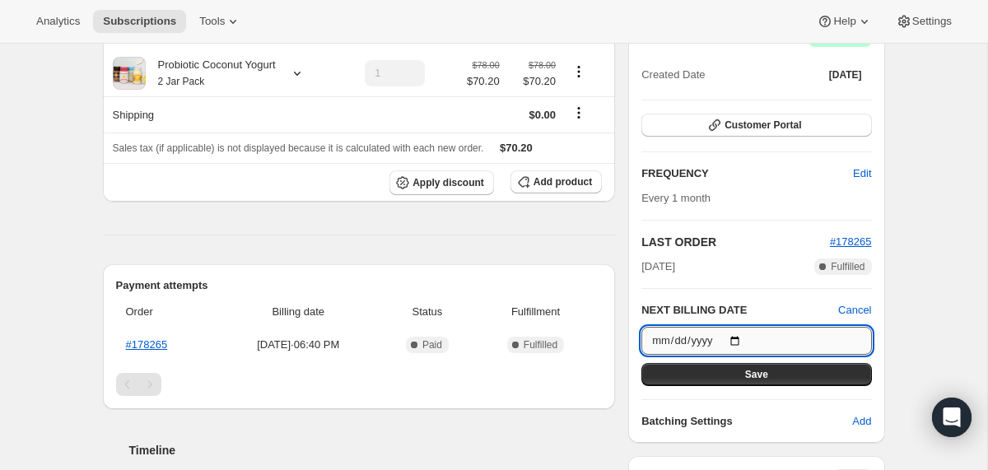
click at [734, 327] on input "[DATE]" at bounding box center [756, 341] width 230 height 28
click at [743, 327] on input "[DATE]" at bounding box center [756, 341] width 230 height 28
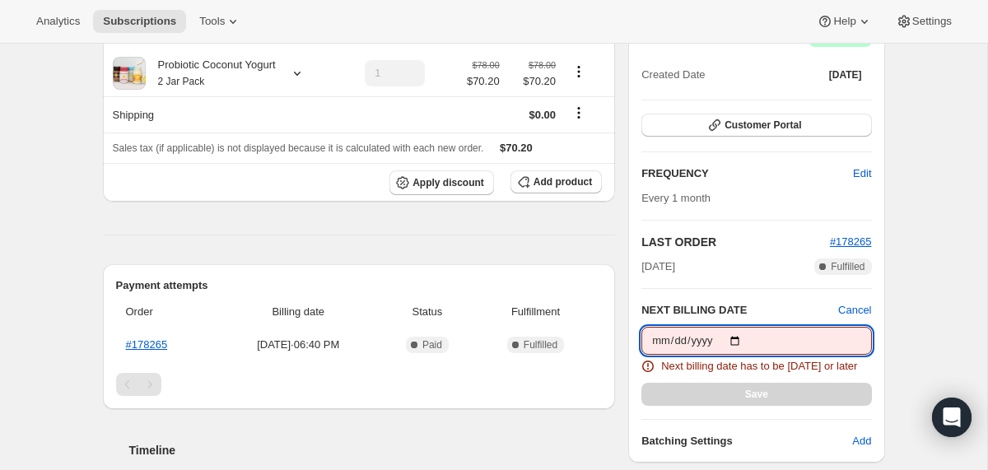
type input "[DATE]"
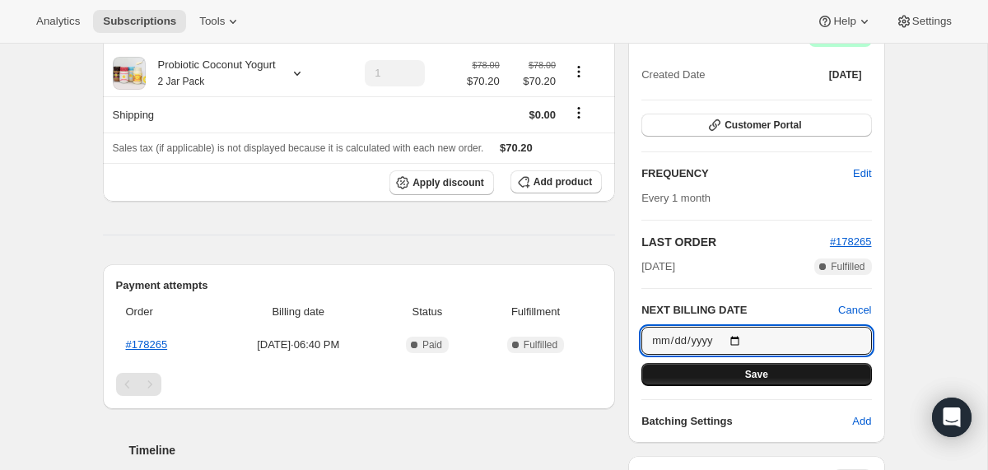
click at [688, 363] on button "Save" at bounding box center [756, 374] width 230 height 23
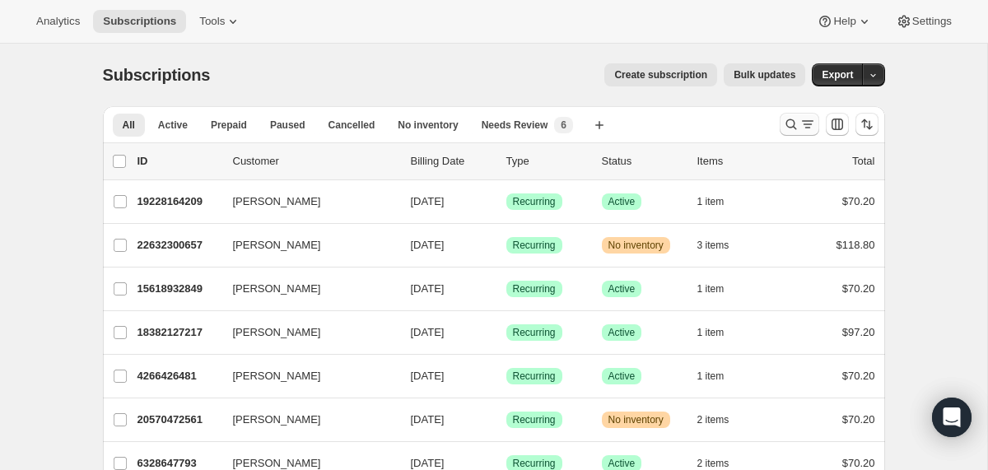
click at [790, 119] on icon "Search and filter results" at bounding box center [791, 124] width 16 height 16
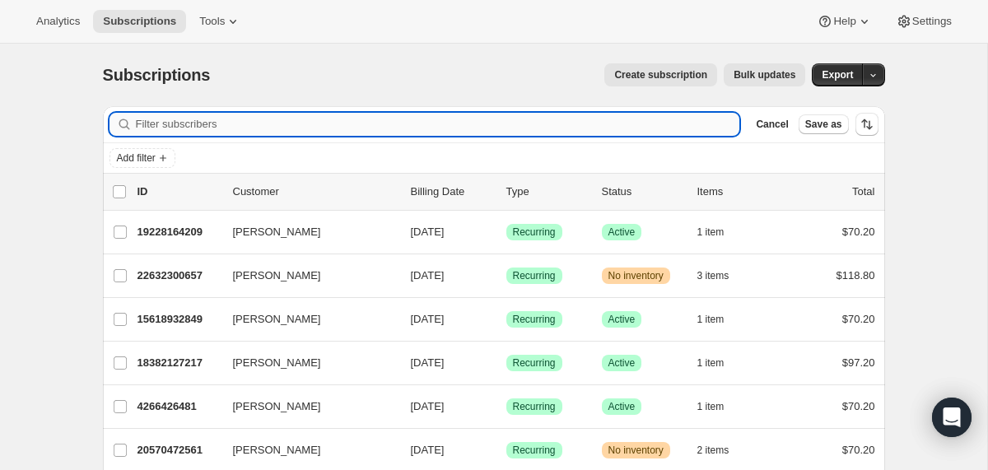
click at [546, 116] on input "Filter subscribers" at bounding box center [438, 124] width 604 height 23
paste input "ayawolf@yahoo.com"
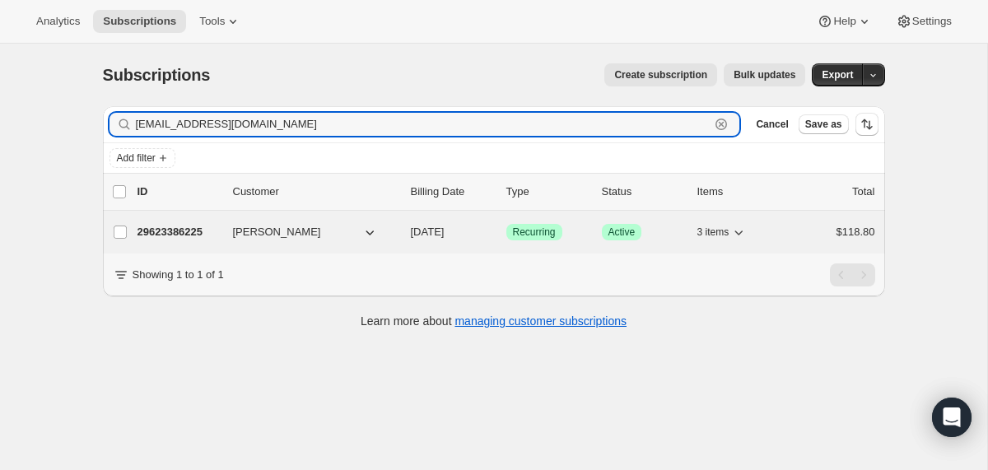
type input "ayawolf@yahoo.com"
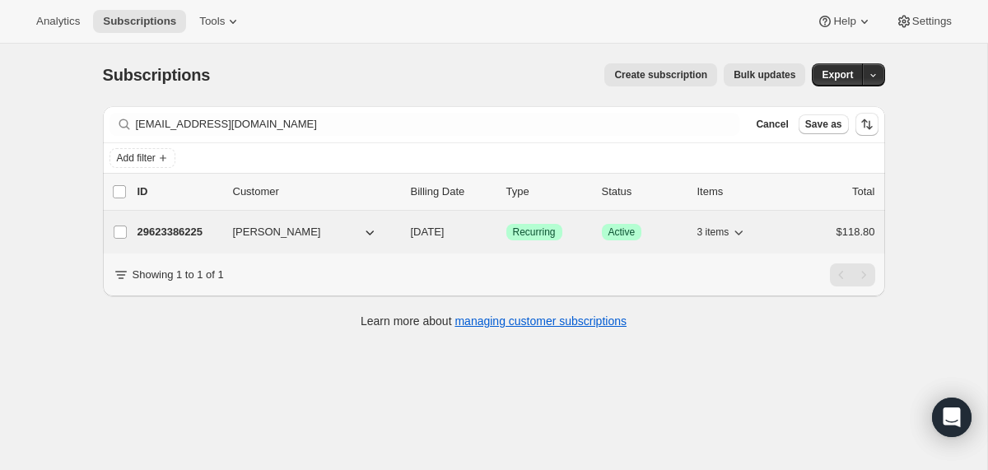
click at [400, 236] on div "29623386225 Opal Alapat 11/19/2025 Success Recurring Success Active 3 items $11…" at bounding box center [507, 232] width 738 height 23
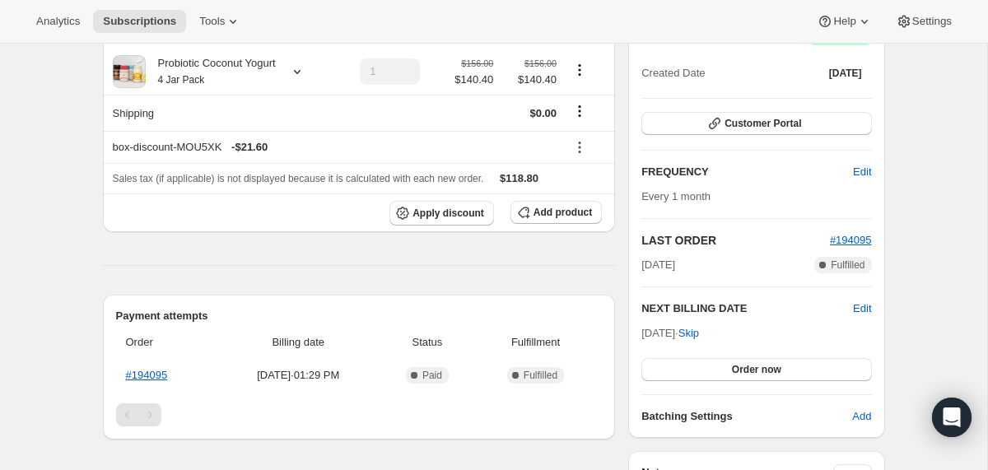
scroll to position [206, 0]
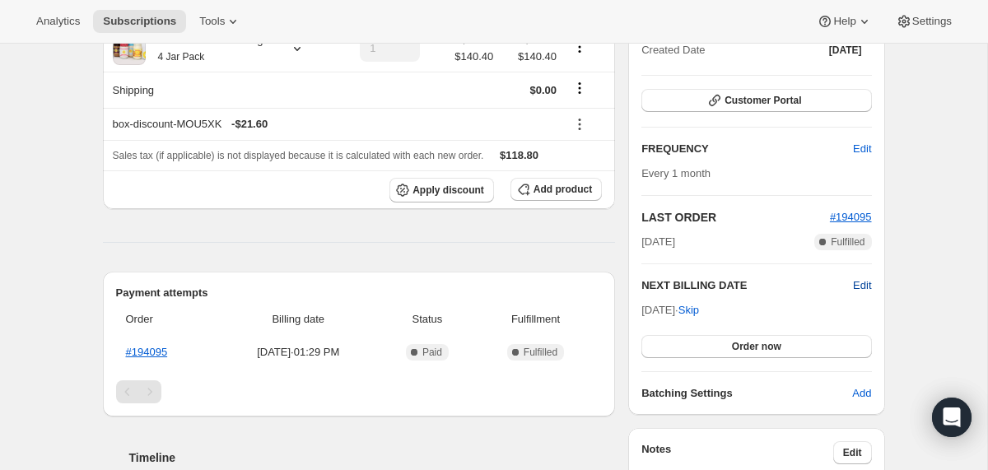
click at [860, 277] on span "Edit" at bounding box center [862, 285] width 18 height 16
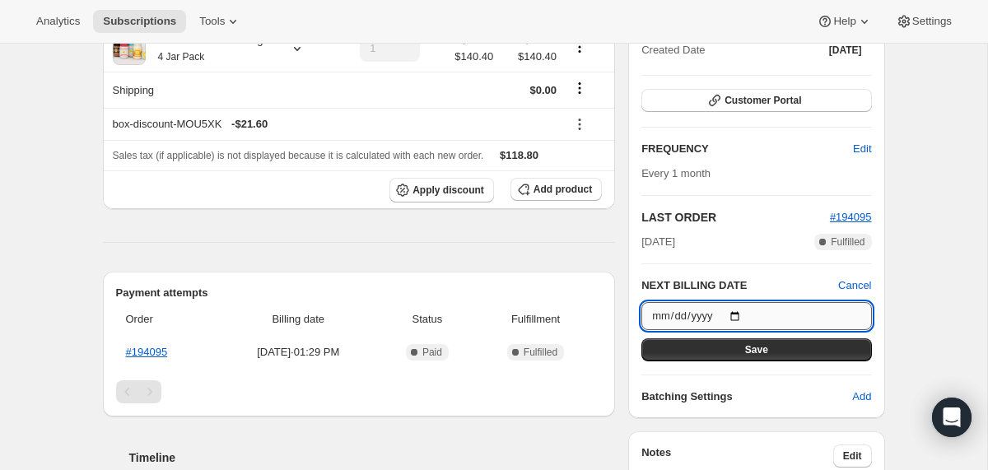
click at [749, 316] on input "2025-11-19" at bounding box center [756, 316] width 230 height 28
type input "2025-10-19"
click at [691, 343] on button "Save" at bounding box center [756, 349] width 230 height 23
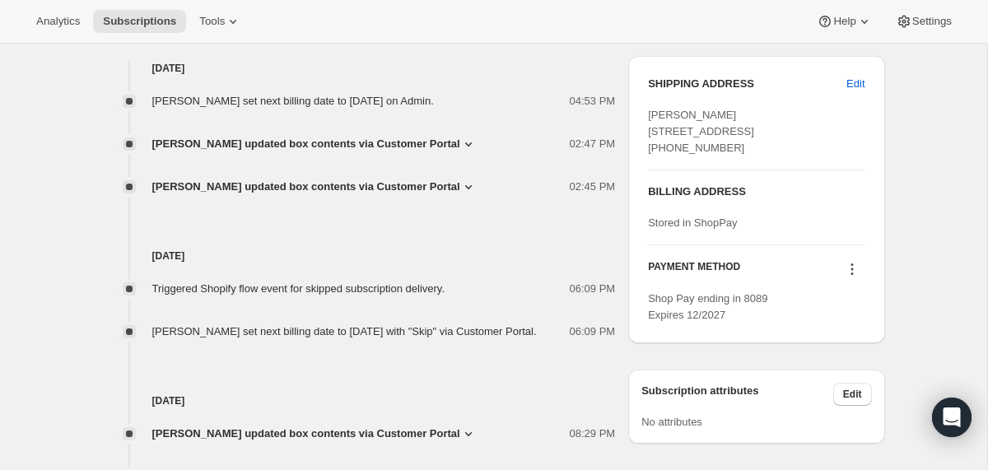
scroll to position [742, 0]
click at [352, 140] on span "Opal Alapat updated box contents via Customer Portal" at bounding box center [306, 143] width 308 height 16
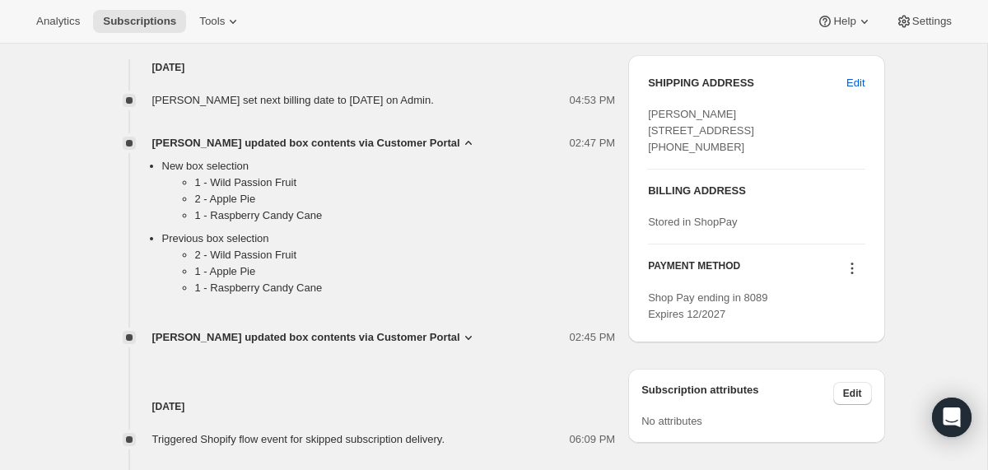
click at [352, 140] on span "Opal Alapat updated box contents via Customer Portal" at bounding box center [306, 143] width 308 height 16
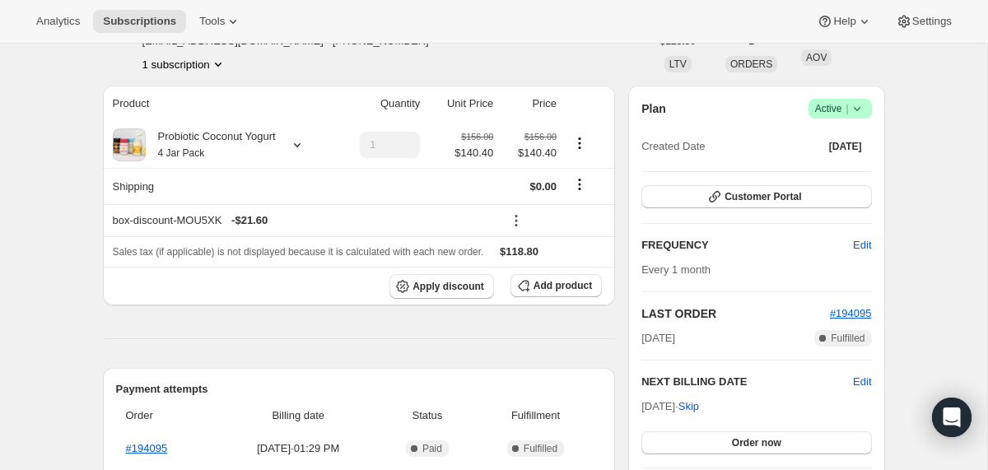
scroll to position [94, 0]
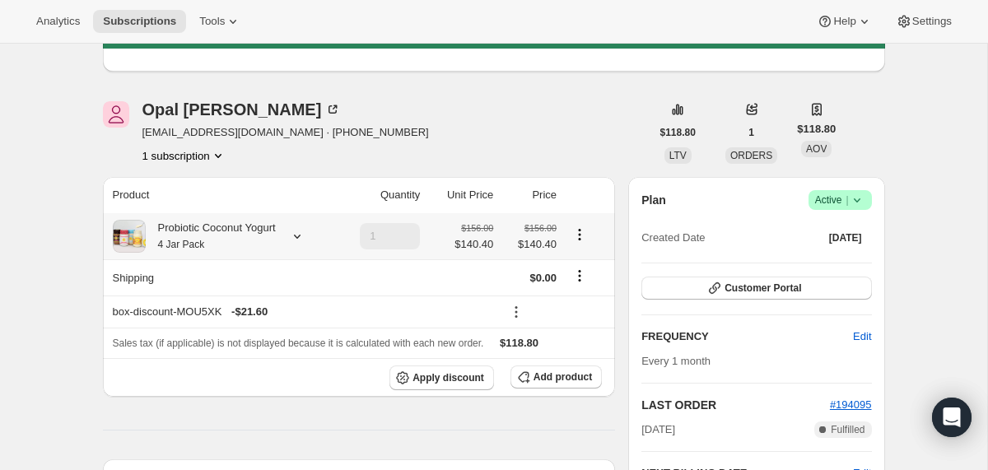
click at [235, 235] on div "Probiotic Coconut Yogurt 4 Jar Pack" at bounding box center [211, 236] width 130 height 33
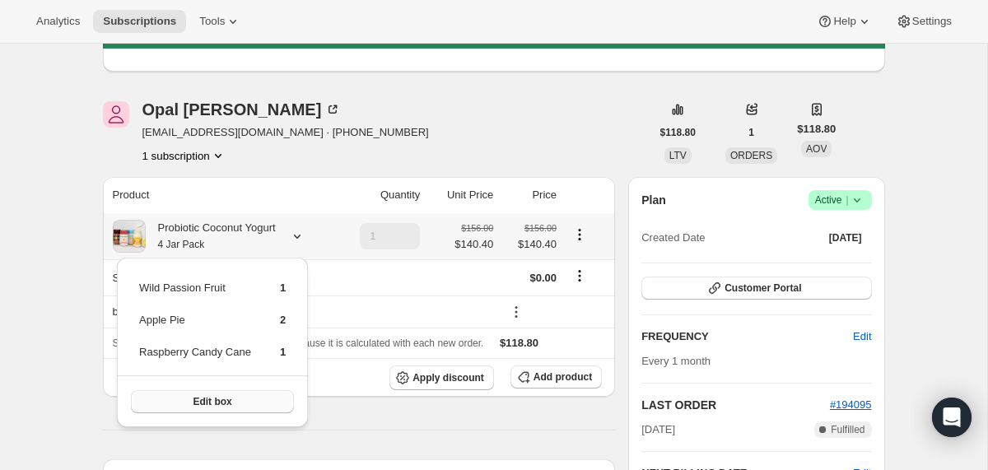
click at [236, 403] on button "Edit box" at bounding box center [212, 401] width 163 height 23
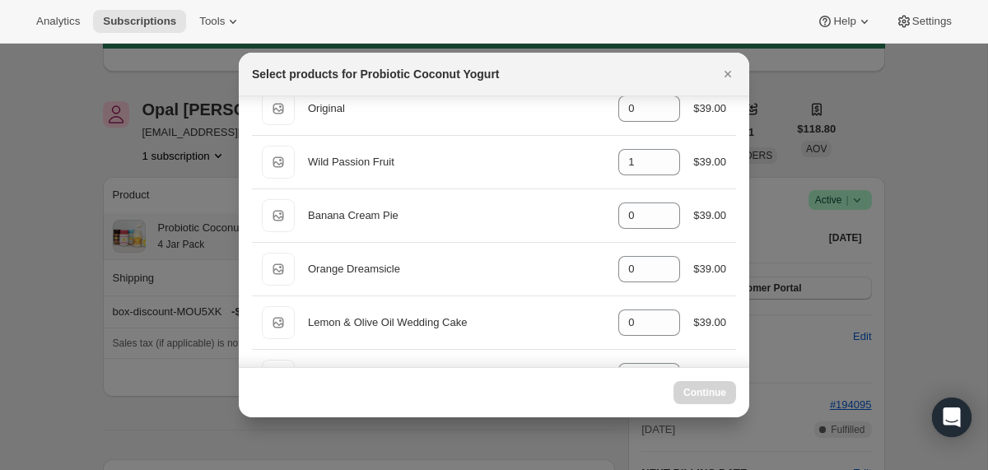
scroll to position [194, 0]
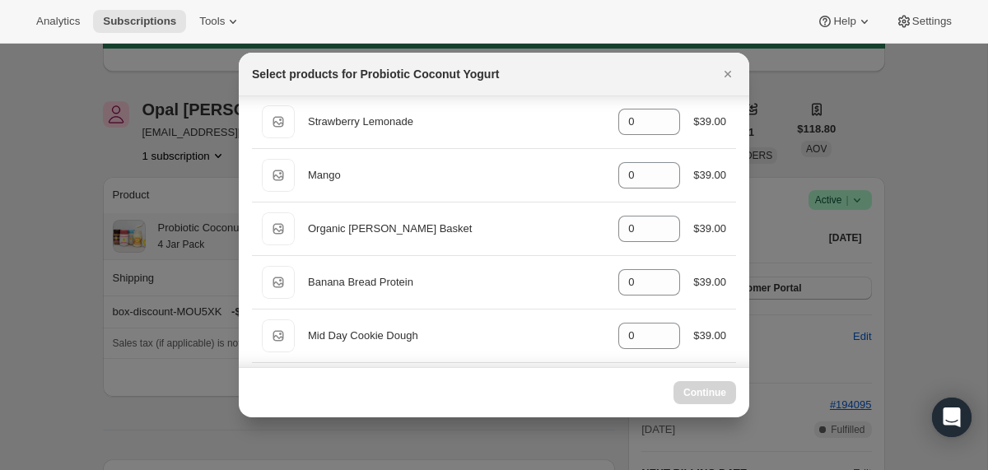
select select "gid://shopify/ProductVariant/40210939641969"
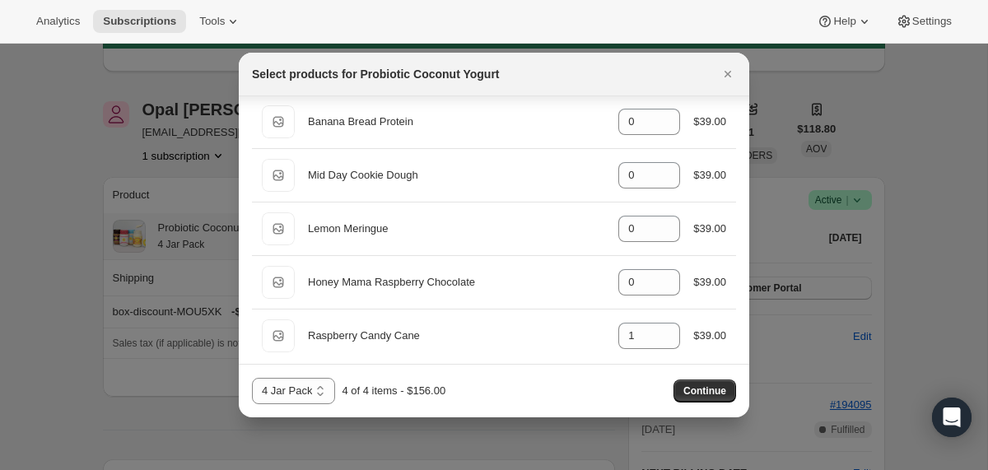
scroll to position [1475, 0]
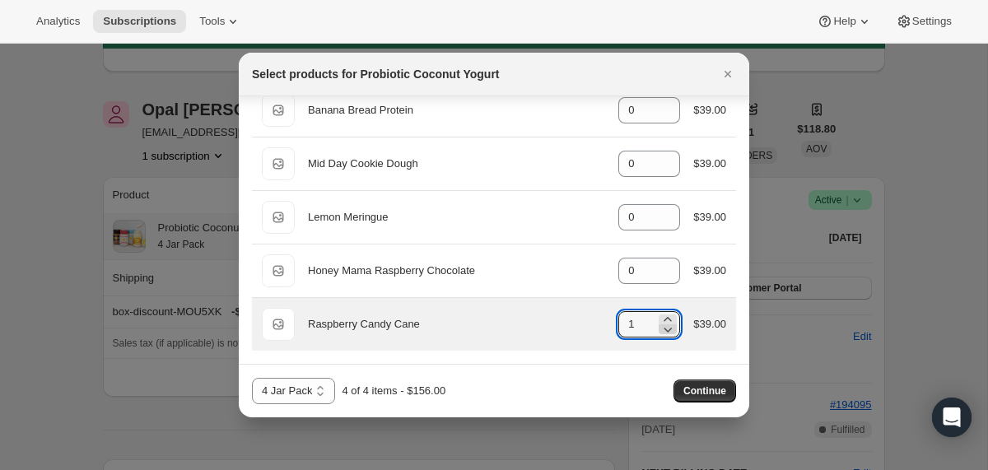
click at [665, 329] on icon ":rhp:" at bounding box center [669, 330] width 8 height 5
type input "0"
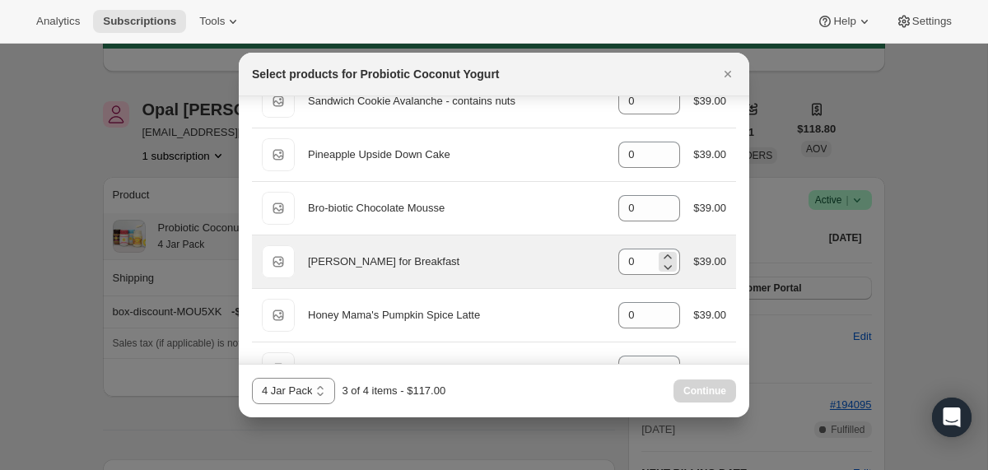
scroll to position [996, 0]
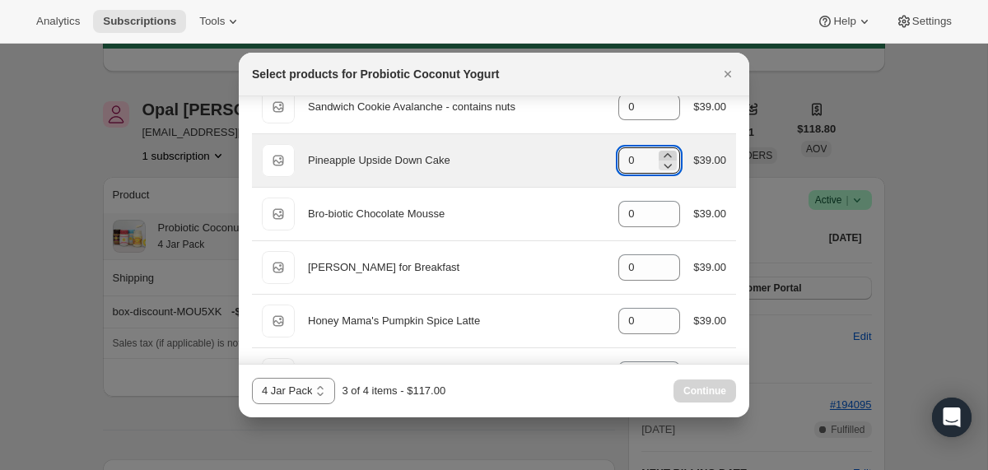
click at [662, 150] on icon ":rhp:" at bounding box center [668, 155] width 16 height 16
type input "1"
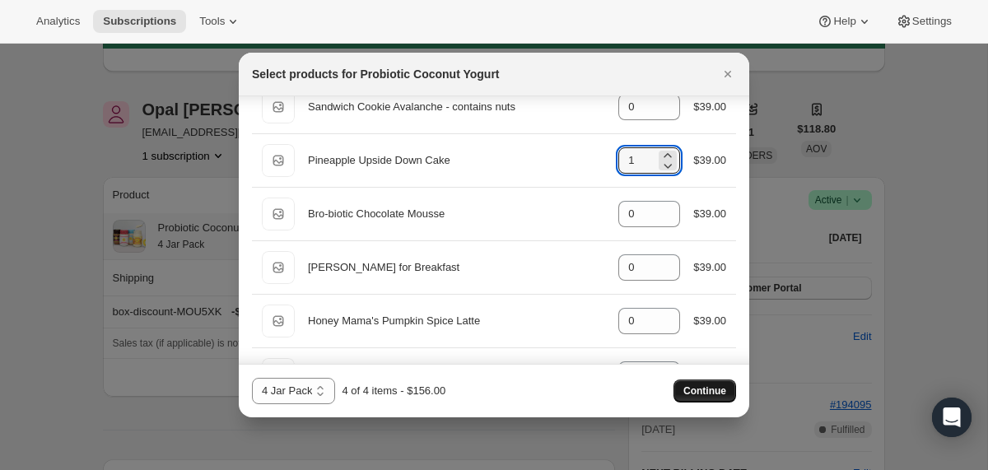
click at [697, 385] on span "Continue" at bounding box center [704, 391] width 43 height 13
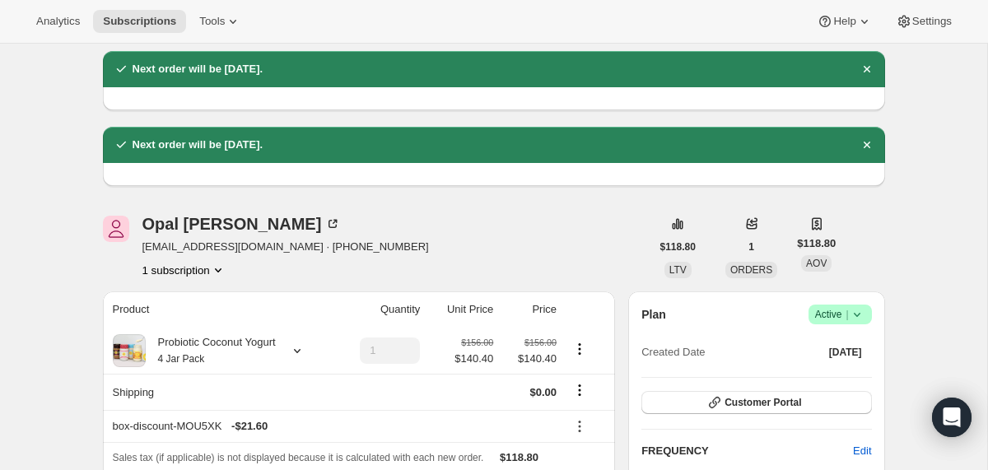
scroll to position [0, 0]
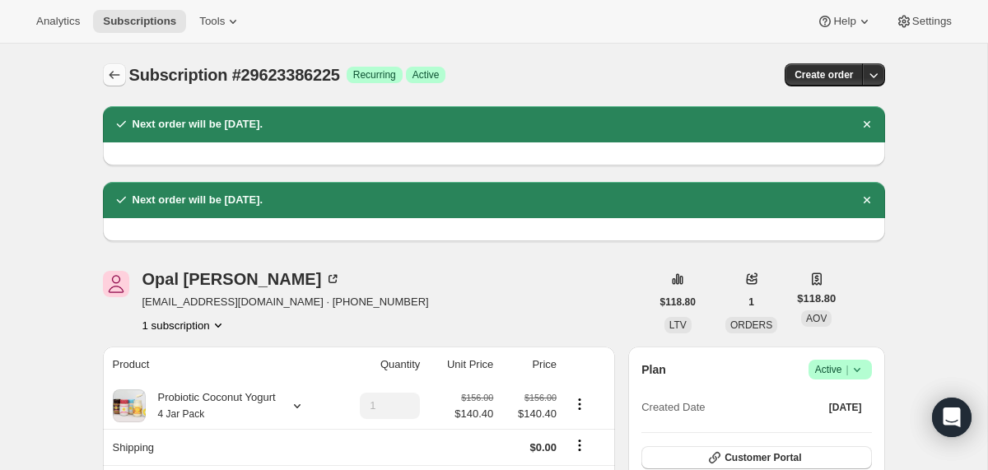
click at [112, 77] on icon "Subscriptions" at bounding box center [114, 75] width 16 height 16
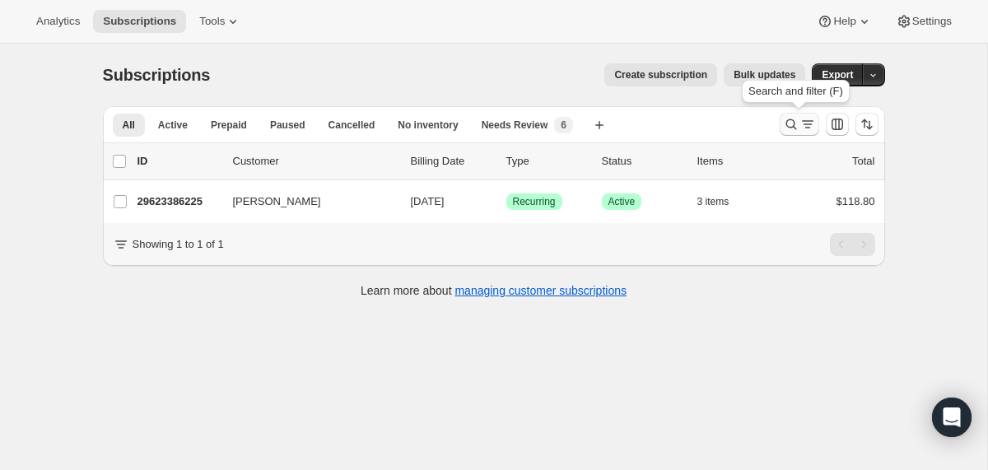
click at [789, 119] on icon "Search and filter results" at bounding box center [791, 124] width 16 height 16
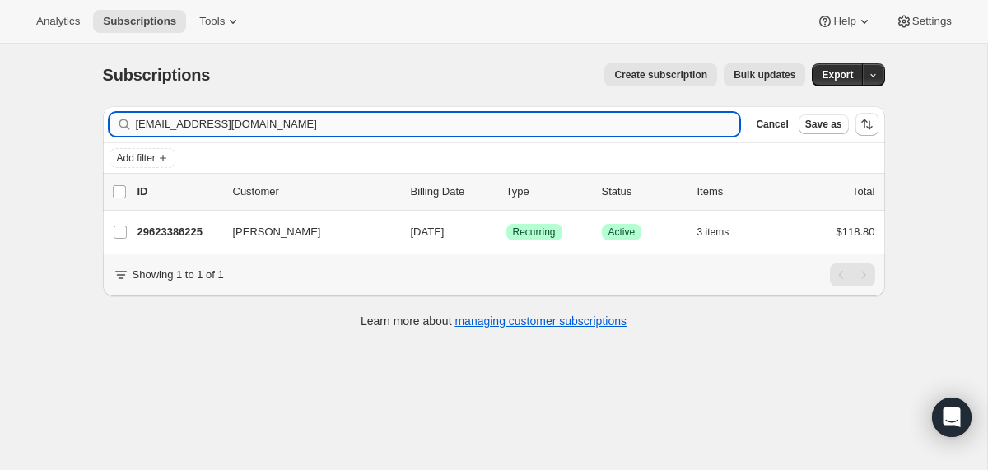
click at [599, 126] on input "ayawolf@yahoo.com" at bounding box center [438, 124] width 604 height 23
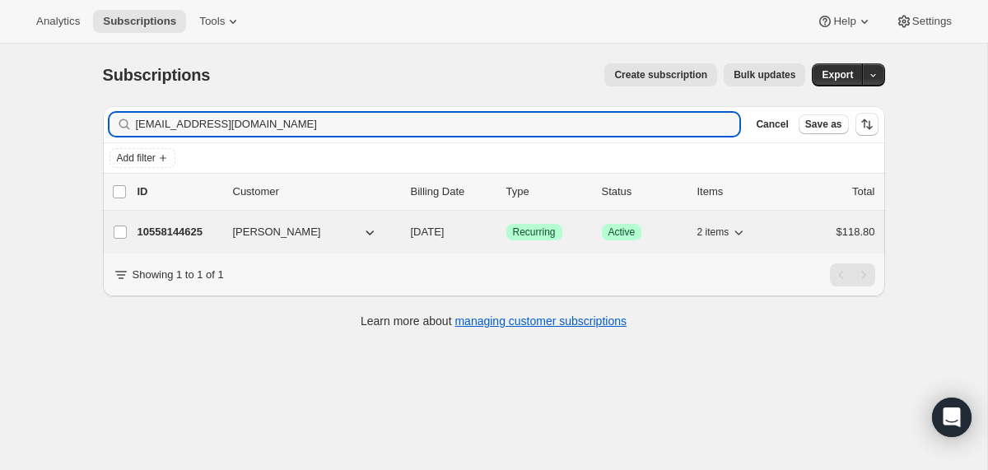
type input "lararose25@gmail.com"
click at [402, 227] on div "10558144625 Lara Rosenbaum 10/12/2025 Success Recurring Success Active 2 items …" at bounding box center [507, 232] width 738 height 23
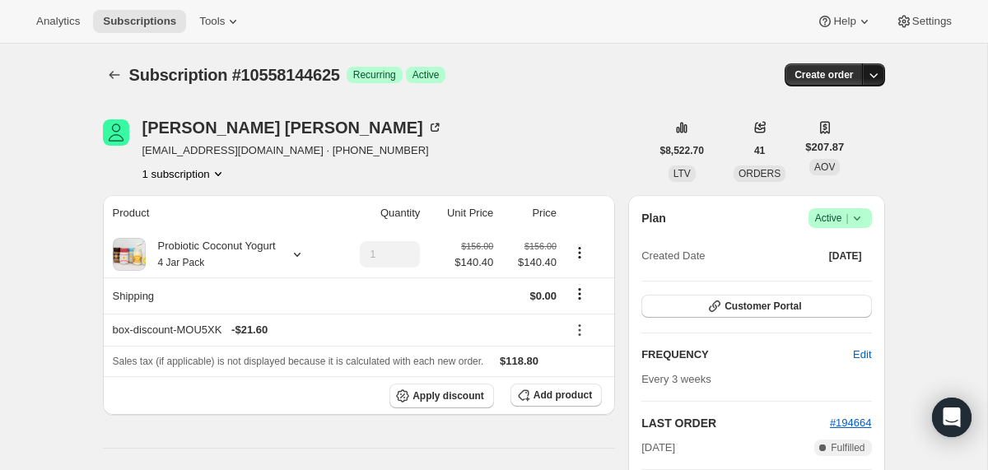
click at [868, 77] on icon "button" at bounding box center [873, 75] width 16 height 16
click at [828, 131] on span "Create custom one-time order" at bounding box center [804, 137] width 142 height 12
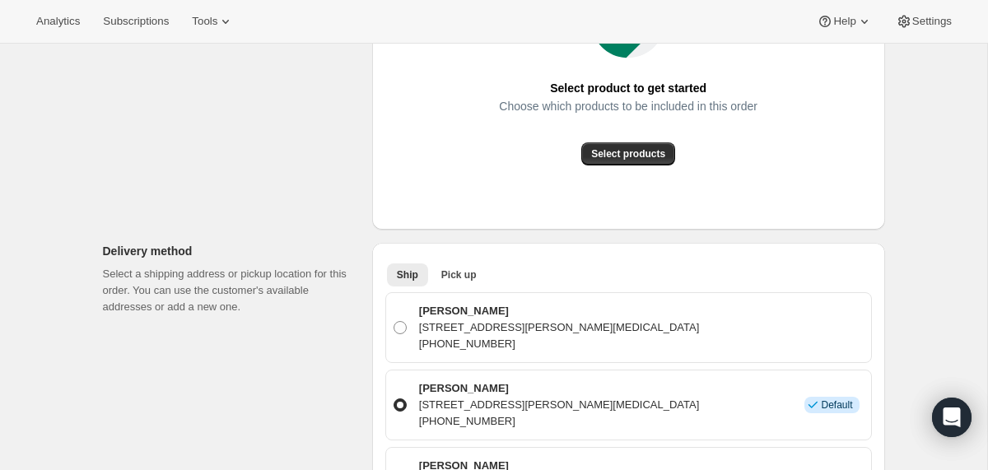
scroll to position [399, 0]
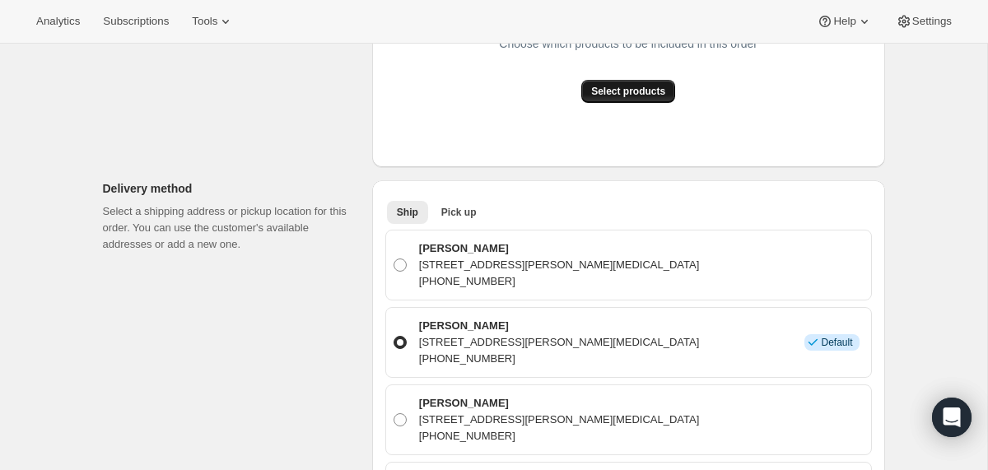
click at [642, 90] on span "Select products" at bounding box center [628, 91] width 74 height 13
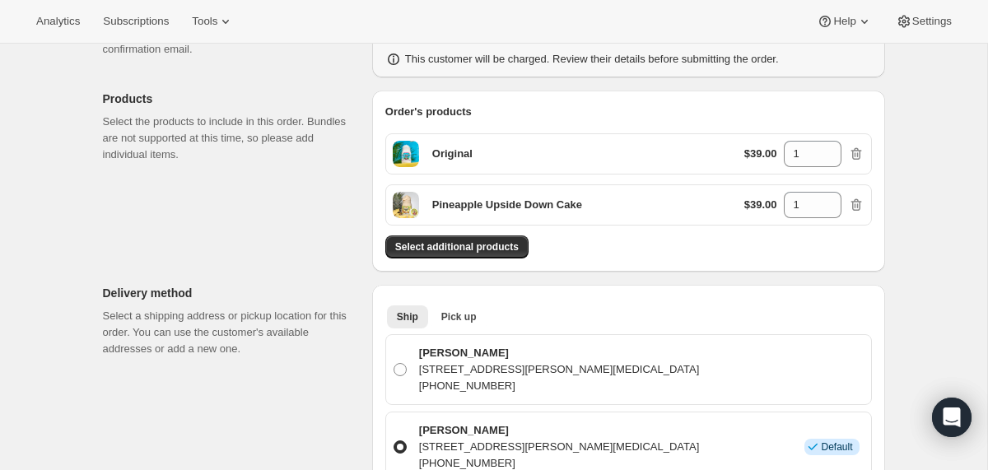
scroll to position [63, 0]
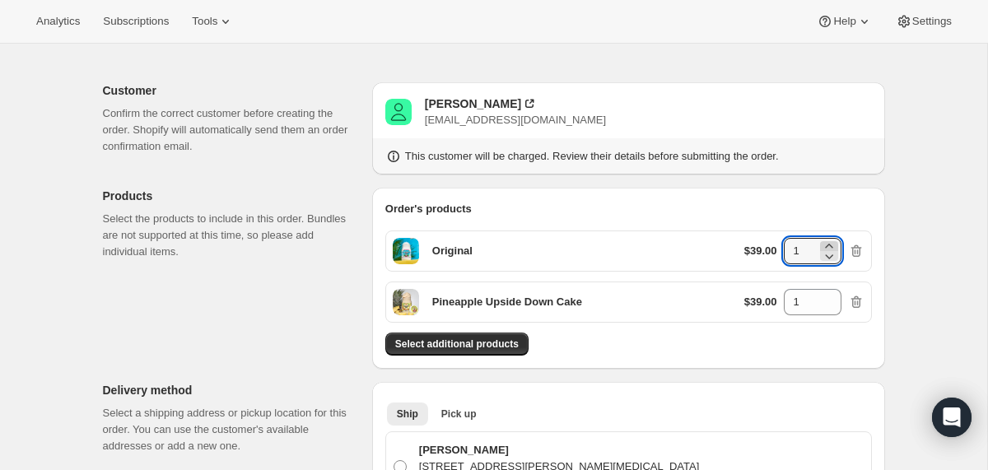
click at [827, 245] on icon at bounding box center [828, 246] width 7 height 4
type input "3"
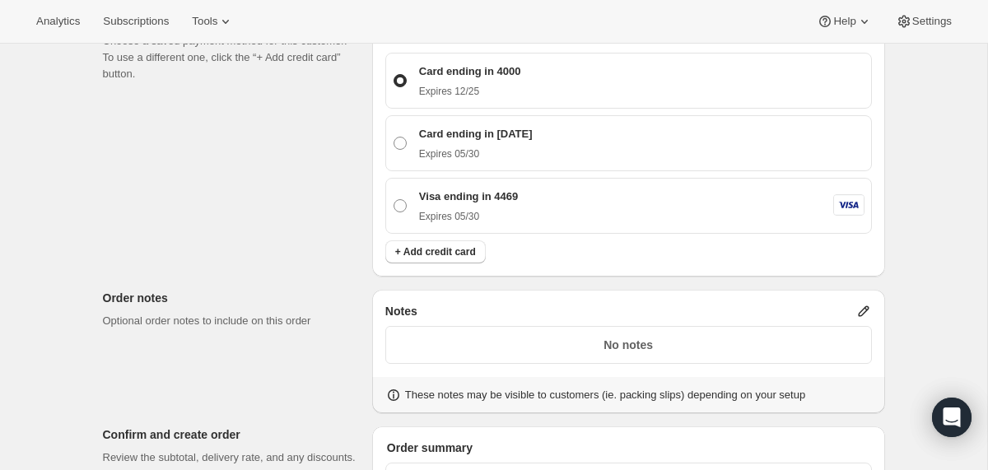
scroll to position [1418, 0]
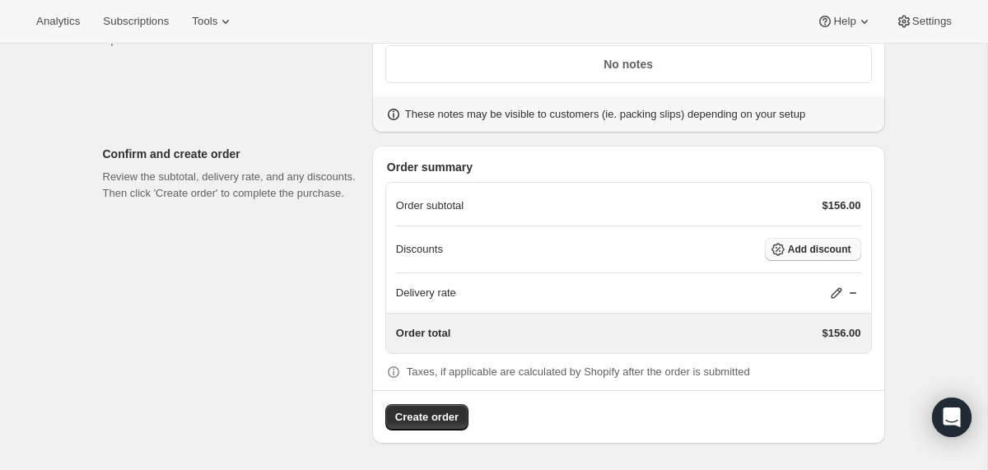
click at [811, 254] on span "Add discount" at bounding box center [819, 249] width 63 height 13
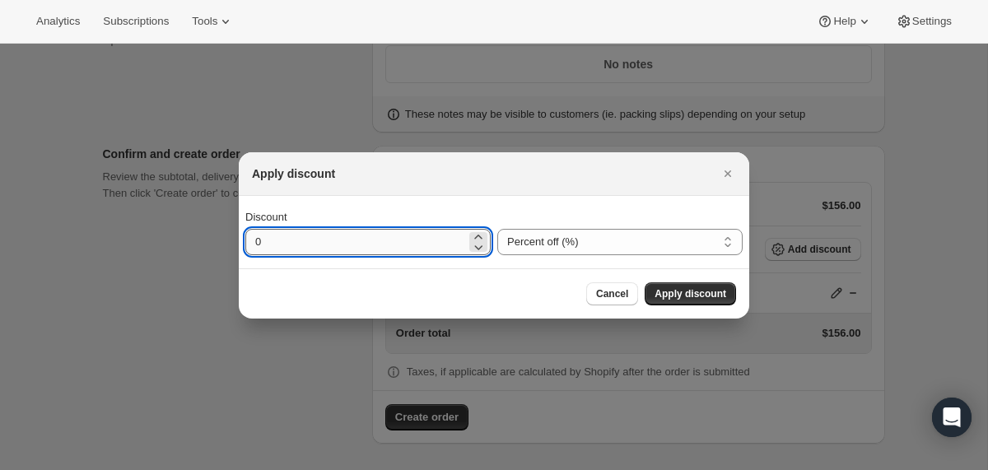
click at [257, 242] on input "0" at bounding box center [355, 242] width 221 height 26
type input "10"
click at [626, 231] on select "Percent off (%) Amount off ($)" at bounding box center [619, 242] width 245 height 26
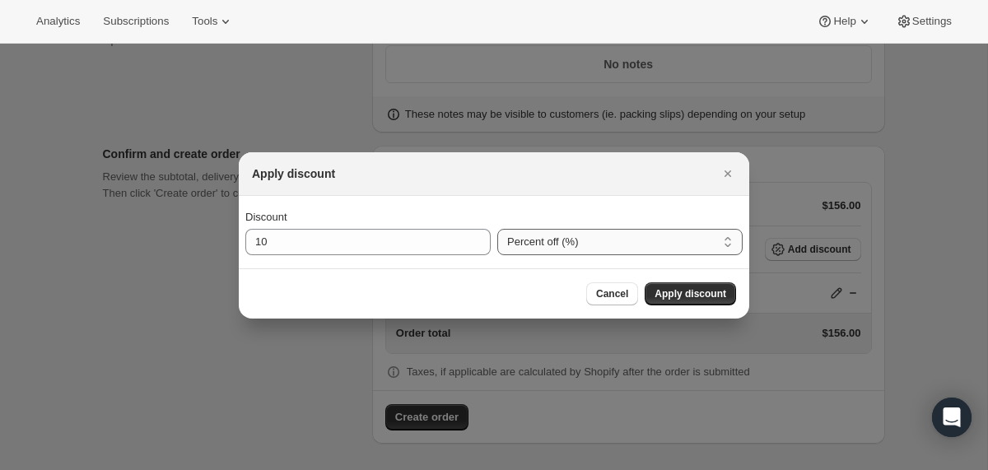
select select "fixedAmount"
click at [497, 229] on select "Percent off (%) Amount off ($)" at bounding box center [619, 242] width 245 height 26
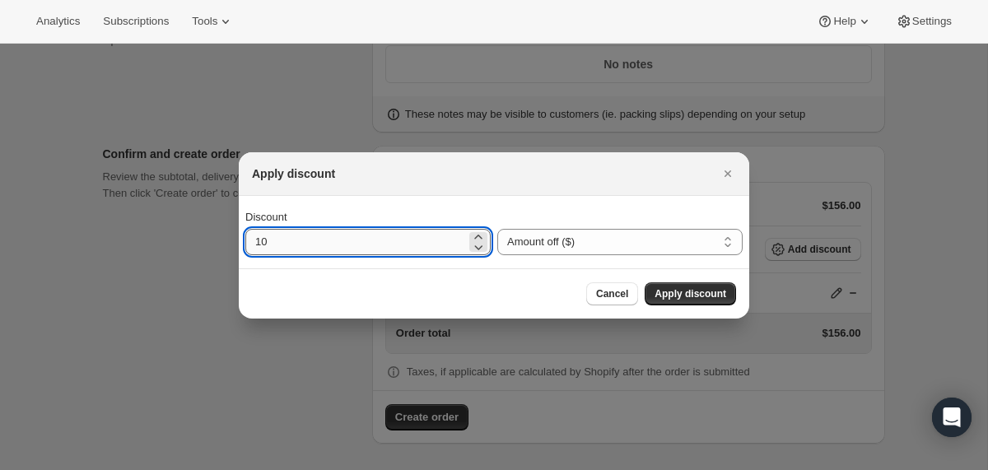
click at [356, 242] on input "10" at bounding box center [355, 242] width 221 height 26
type input "37.2"
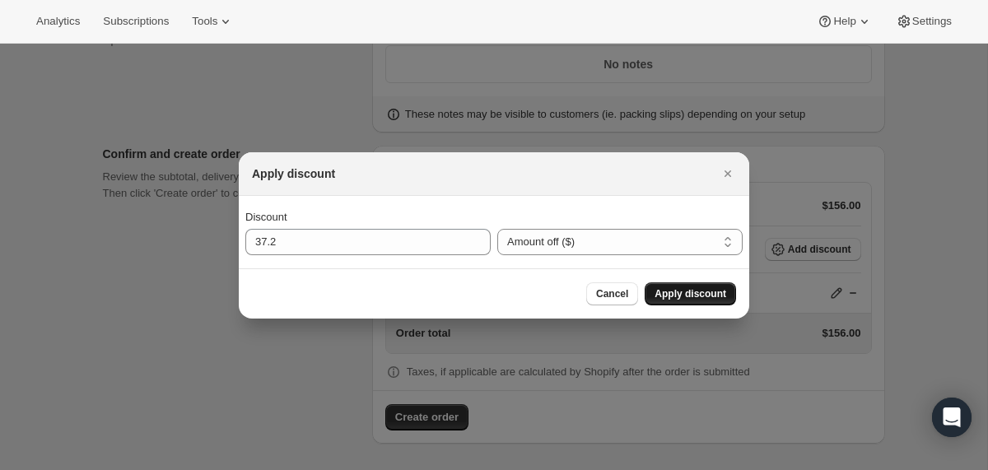
click at [662, 301] on button "Apply discount" at bounding box center [690, 293] width 91 height 23
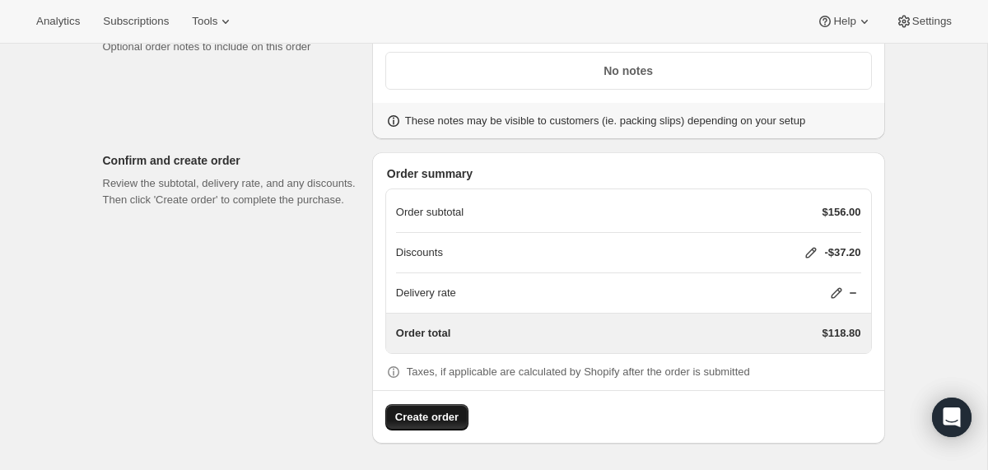
click at [438, 427] on button "Create order" at bounding box center [426, 417] width 83 height 26
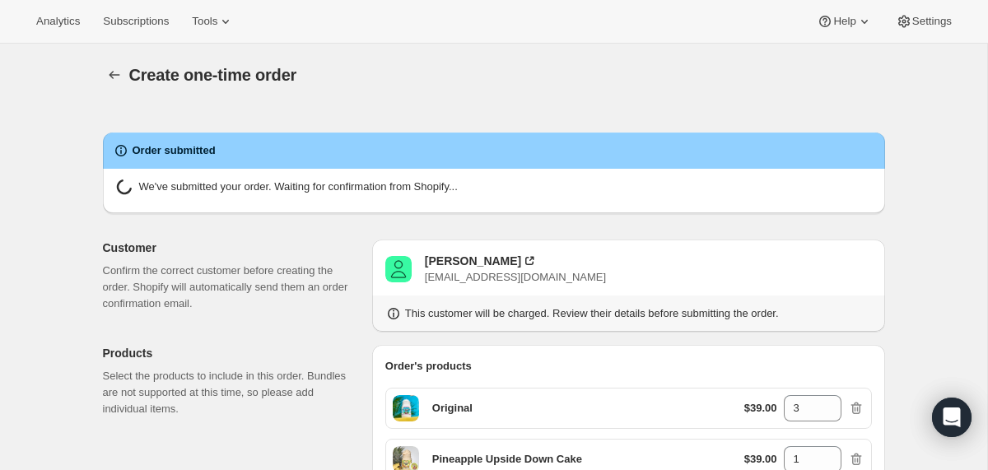
radio input "true"
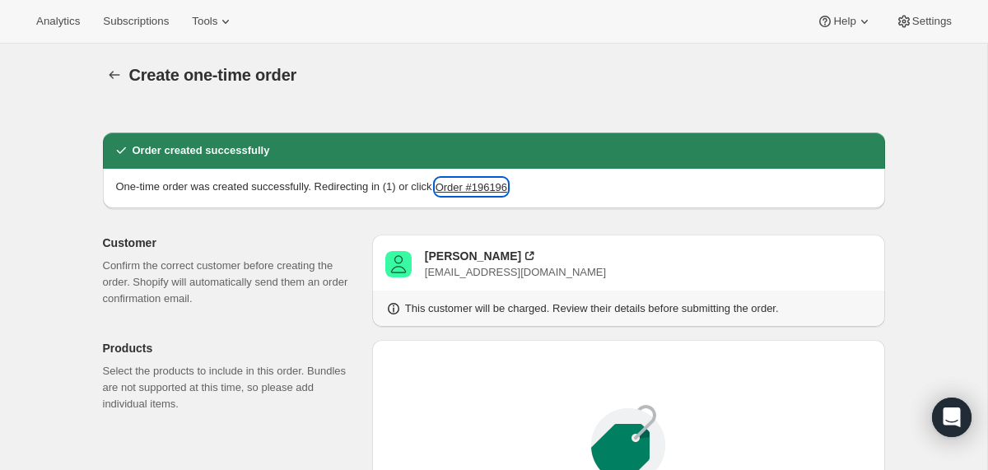
click at [496, 184] on button "Order #196196" at bounding box center [472, 187] width 72 height 16
